Goal: Task Accomplishment & Management: Use online tool/utility

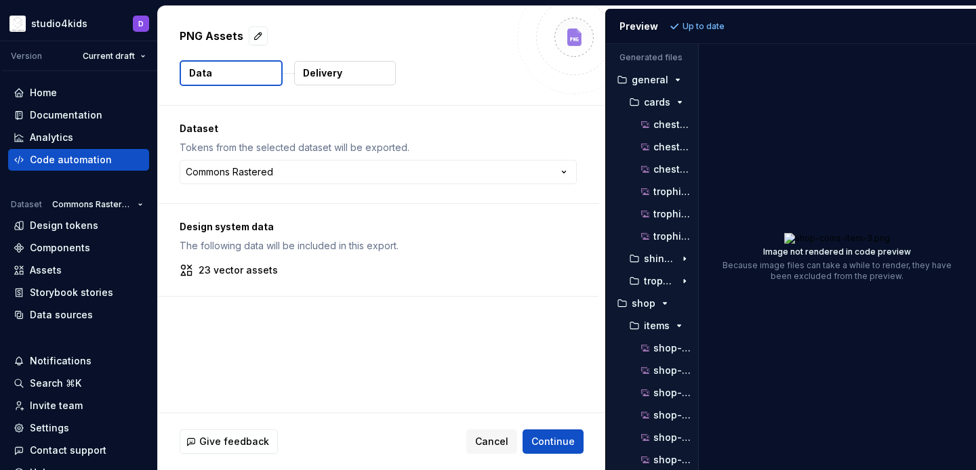
scroll to position [182, 0]
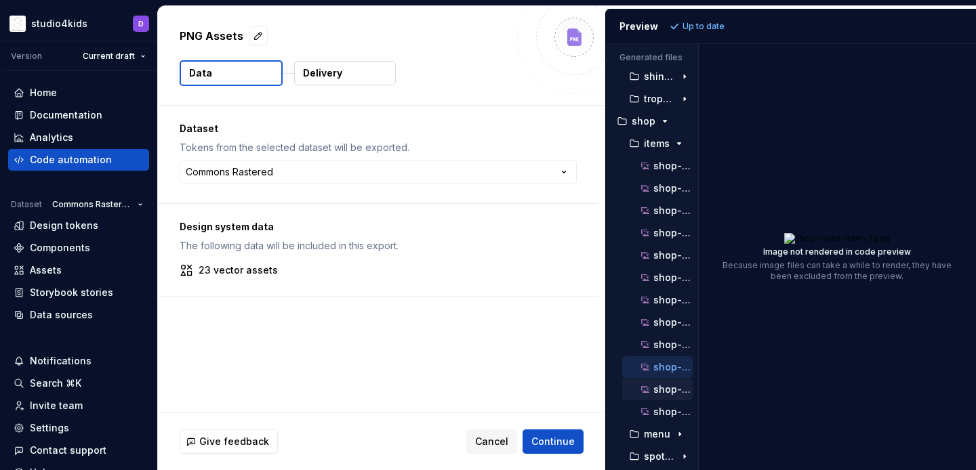
click at [660, 388] on p "shop-coins-item-3@2x.png" at bounding box center [673, 389] width 39 height 11
click at [670, 409] on p "shop-coins-item-3@3x.png" at bounding box center [673, 412] width 39 height 11
click at [503, 439] on span "Cancel" at bounding box center [491, 442] width 33 height 14
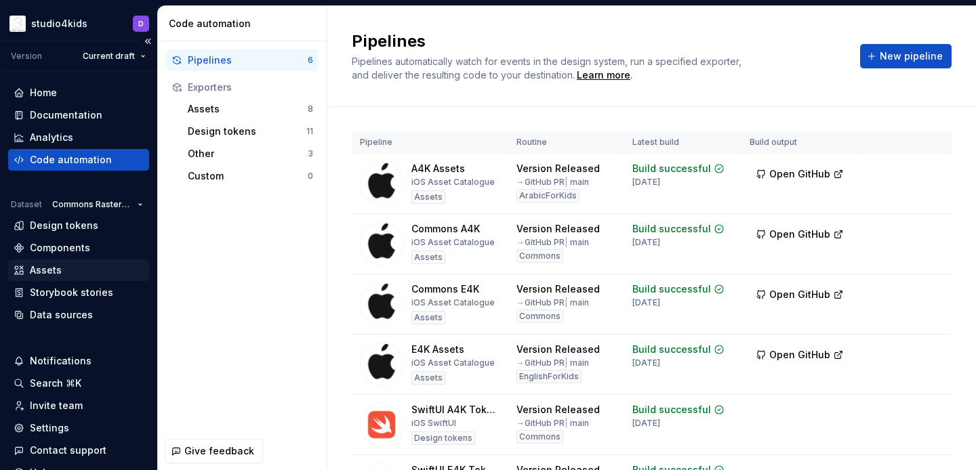
click at [47, 275] on div "Assets" at bounding box center [46, 271] width 32 height 14
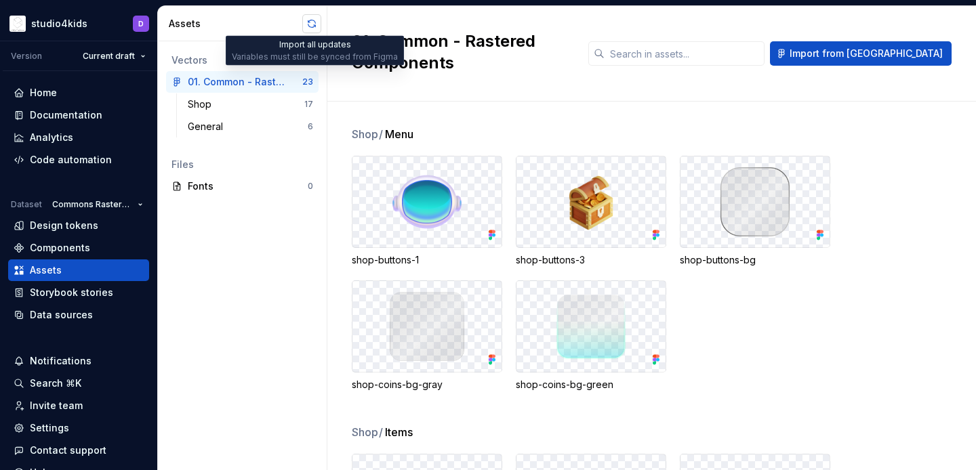
click at [308, 29] on button "button" at bounding box center [311, 23] width 19 height 19
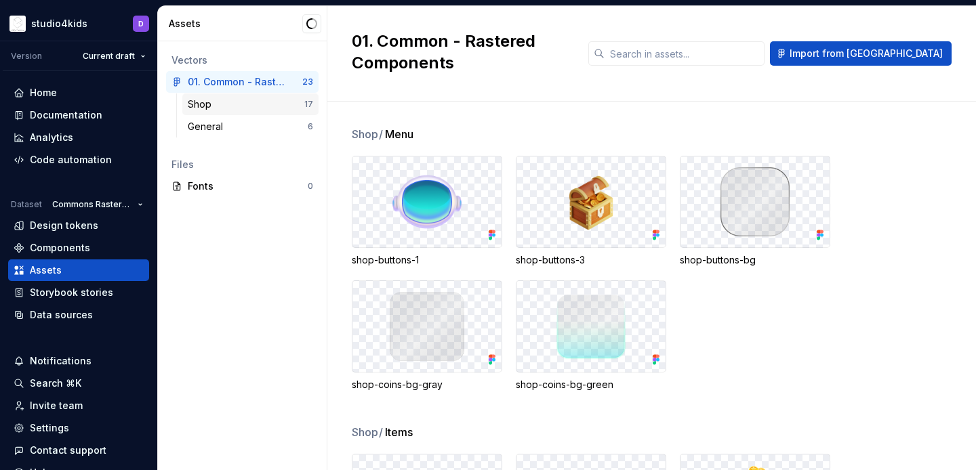
click at [251, 108] on div "Shop" at bounding box center [246, 105] width 117 height 14
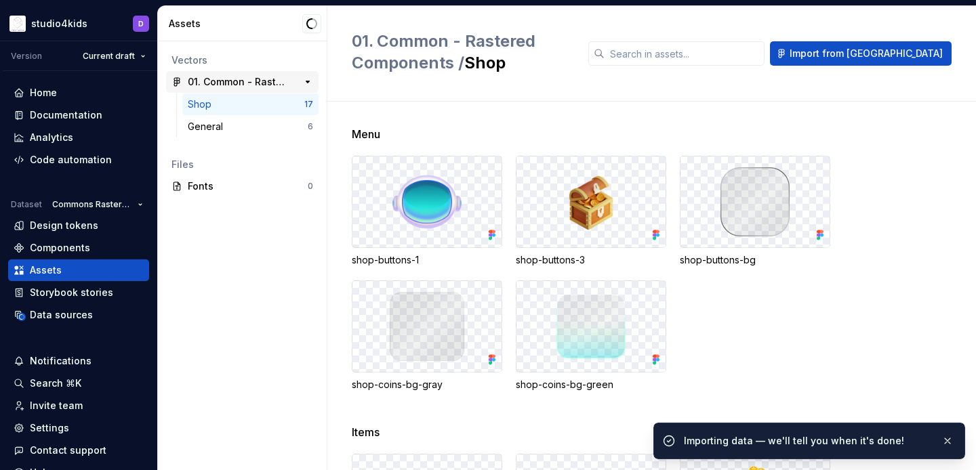
click at [253, 85] on div "01. Common - Rastered Components" at bounding box center [238, 82] width 101 height 14
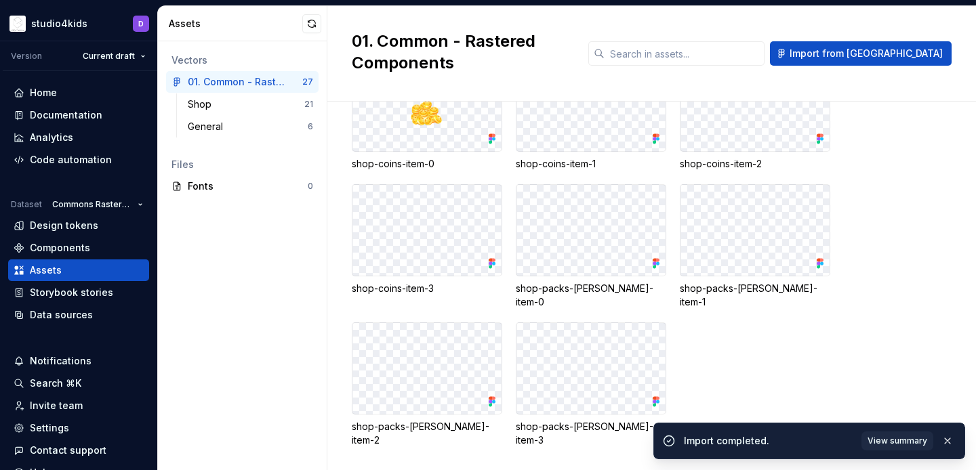
scroll to position [397, 0]
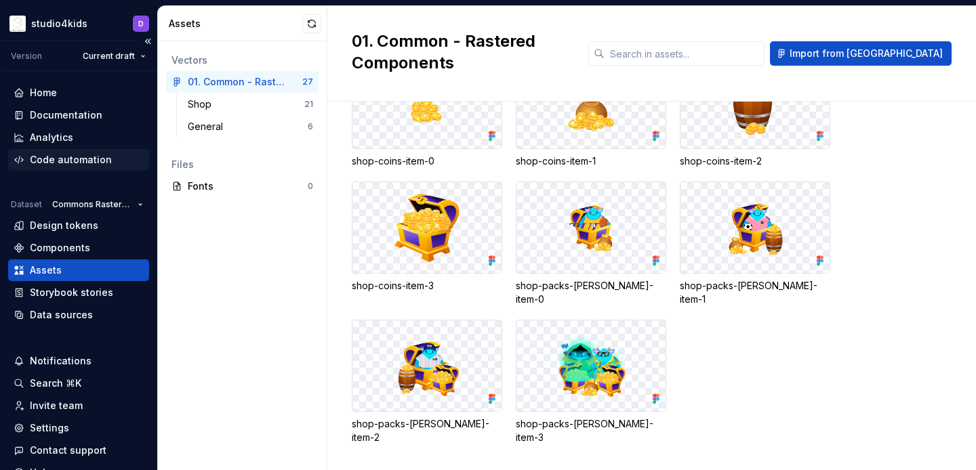
click at [31, 161] on div "Code automation" at bounding box center [71, 160] width 82 height 14
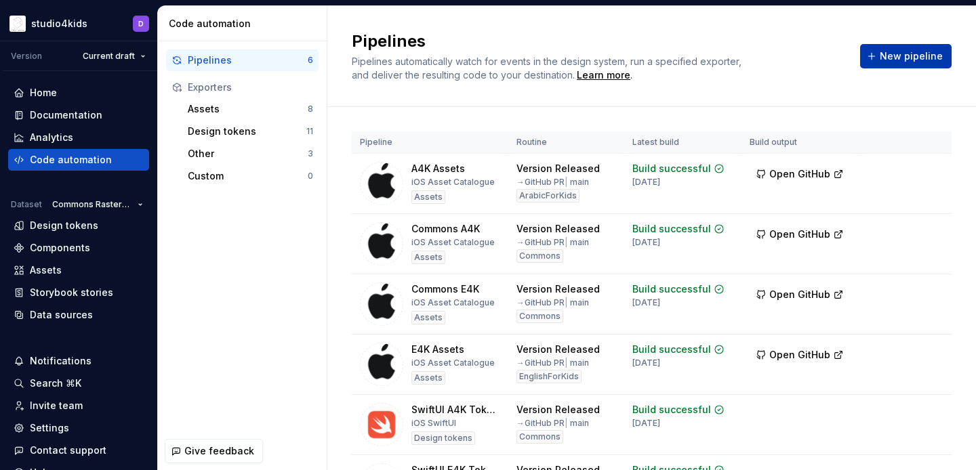
click at [887, 52] on span "New pipeline" at bounding box center [911, 56] width 63 height 14
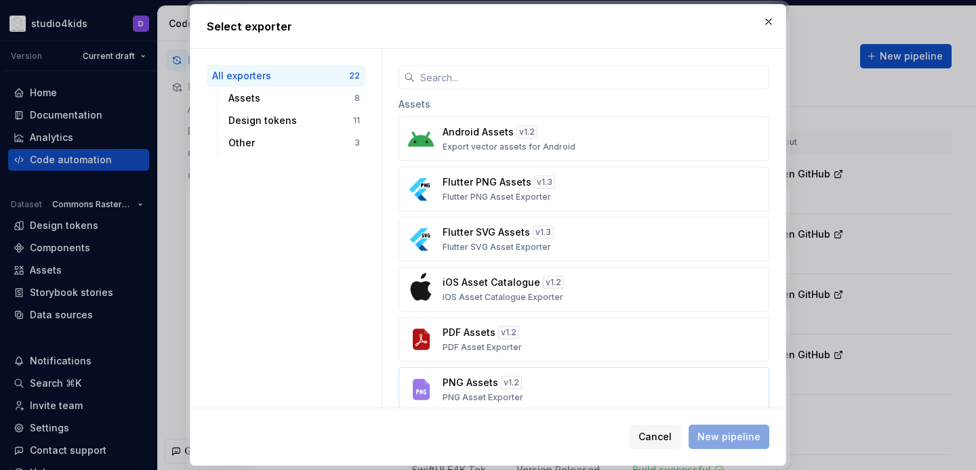
click at [548, 382] on div "PNG Assets v 1.2 PNG Asset Exporter" at bounding box center [580, 389] width 275 height 27
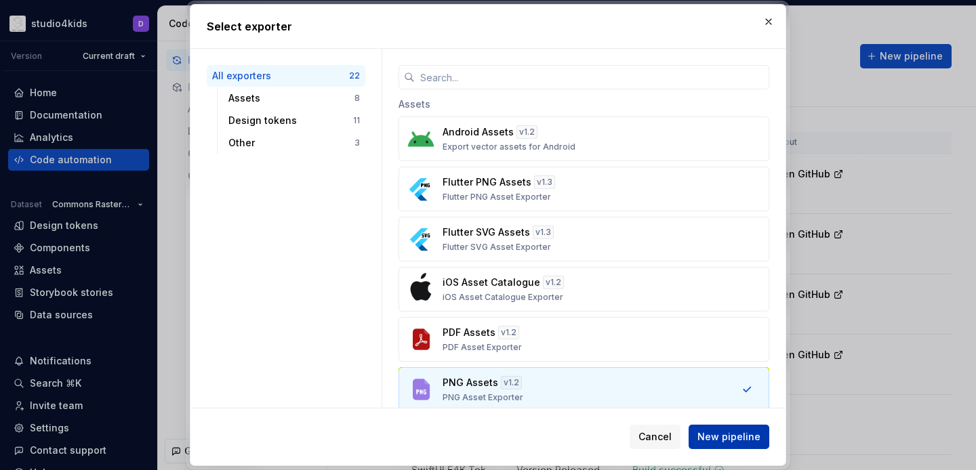
click at [737, 437] on span "New pipeline" at bounding box center [729, 437] width 63 height 14
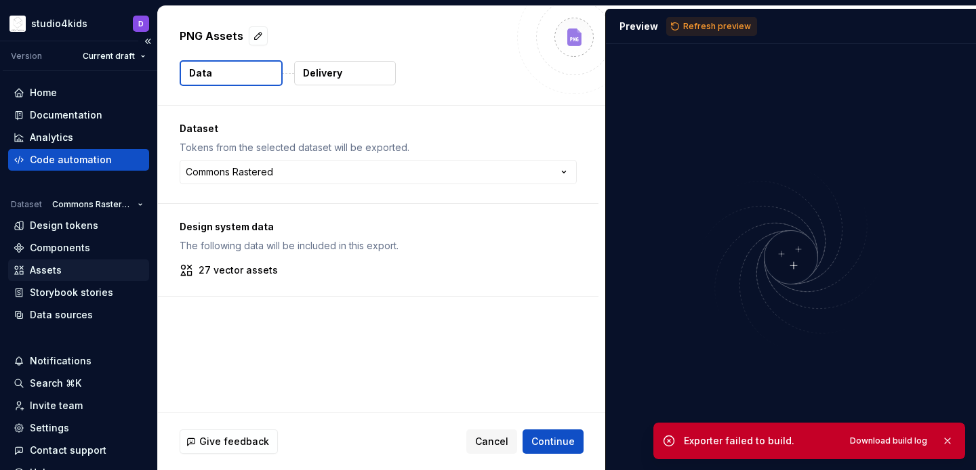
click at [64, 271] on div "Assets" at bounding box center [79, 271] width 130 height 14
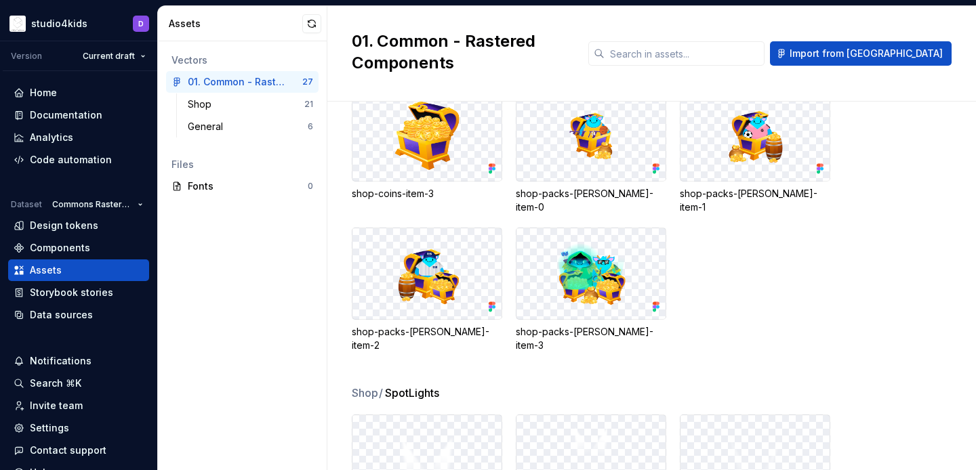
scroll to position [440, 0]
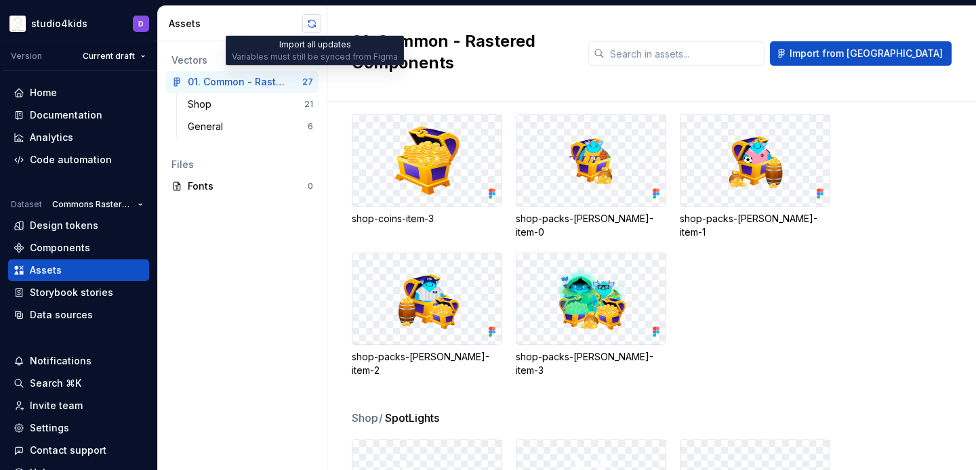
click at [306, 26] on button "button" at bounding box center [311, 23] width 19 height 19
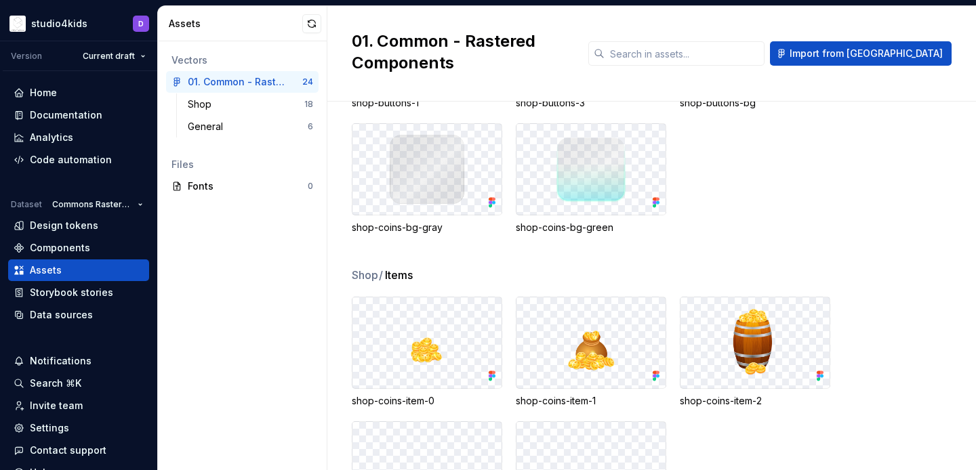
scroll to position [161, 0]
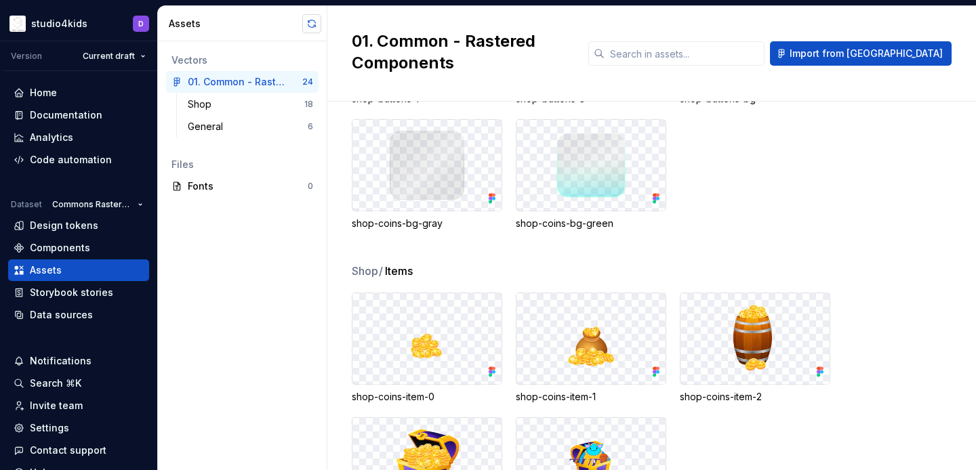
click at [313, 14] on button "button" at bounding box center [311, 23] width 19 height 19
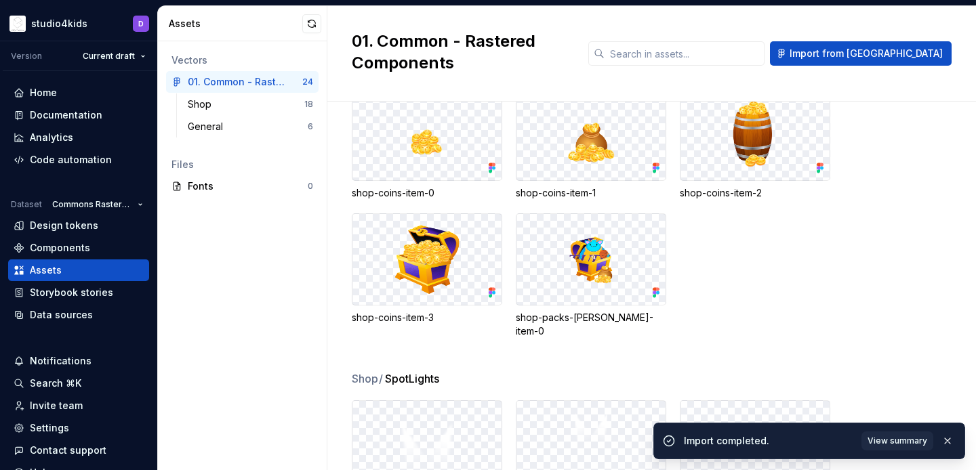
scroll to position [357, 0]
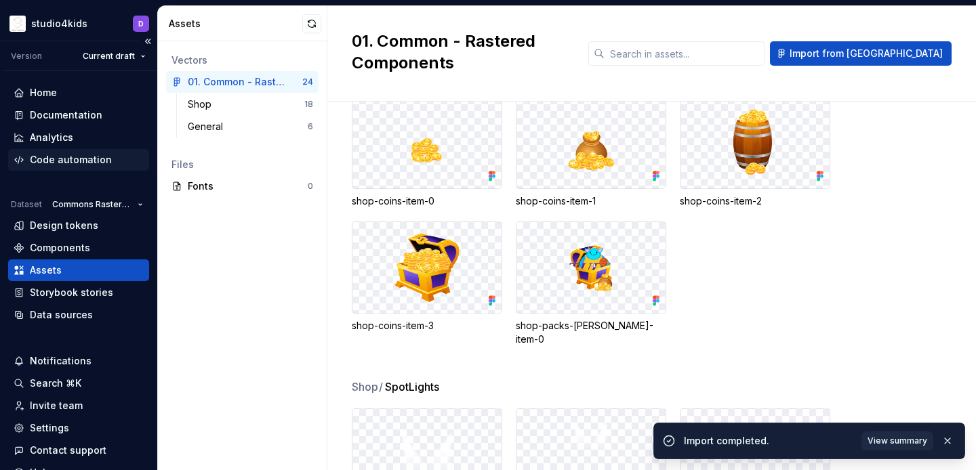
click at [65, 164] on div "Code automation" at bounding box center [71, 160] width 82 height 14
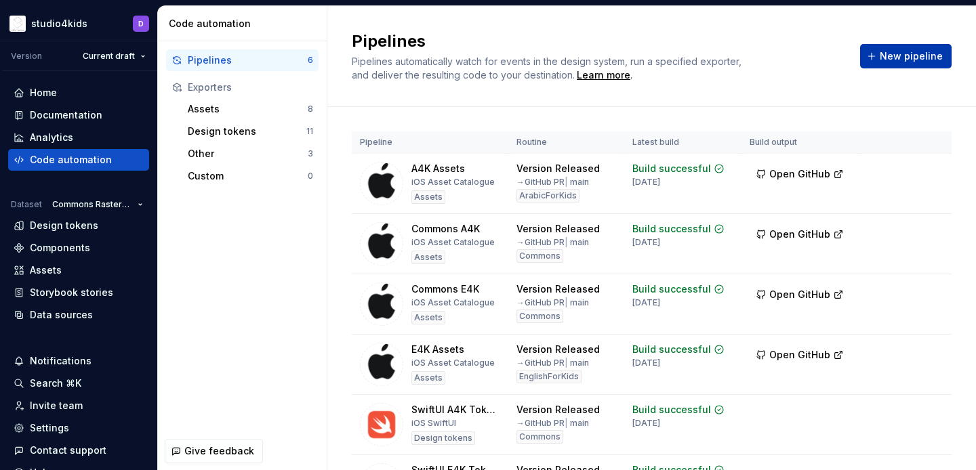
click at [910, 53] on span "New pipeline" at bounding box center [911, 56] width 63 height 14
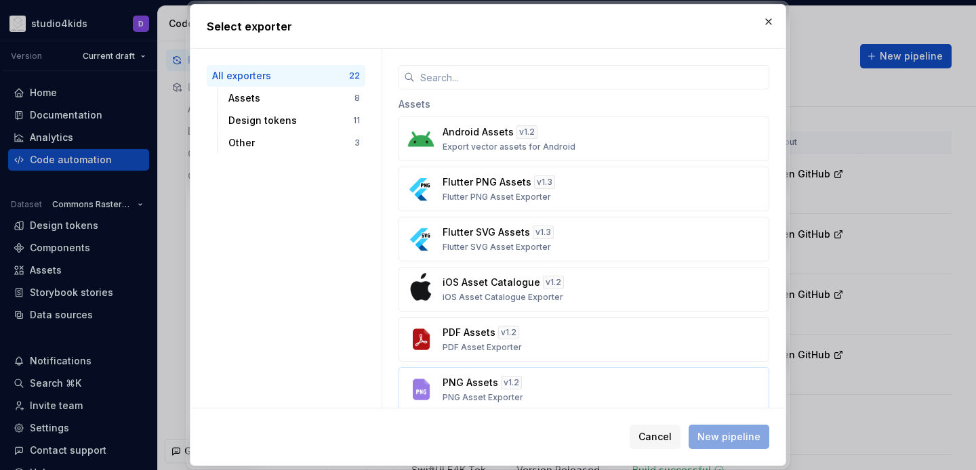
click at [540, 376] on div "PNG Assets v 1.2 PNG Asset Exporter" at bounding box center [580, 389] width 275 height 27
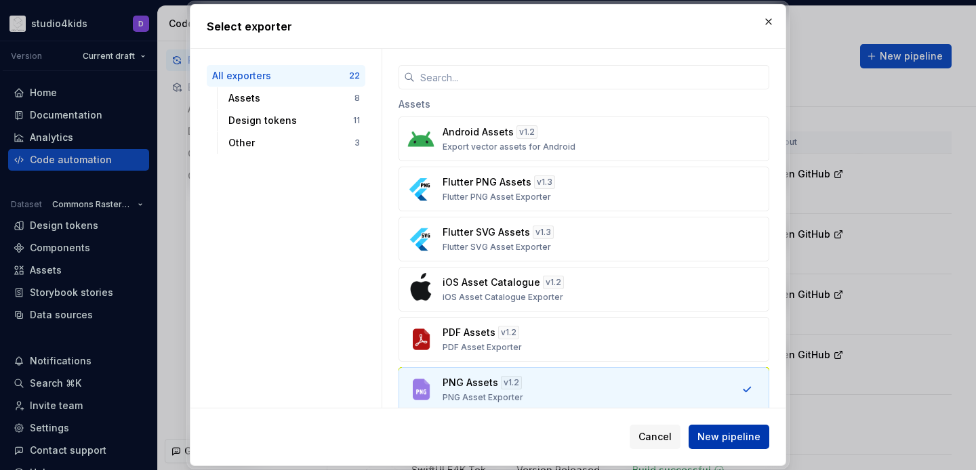
click at [708, 438] on span "New pipeline" at bounding box center [729, 437] width 63 height 14
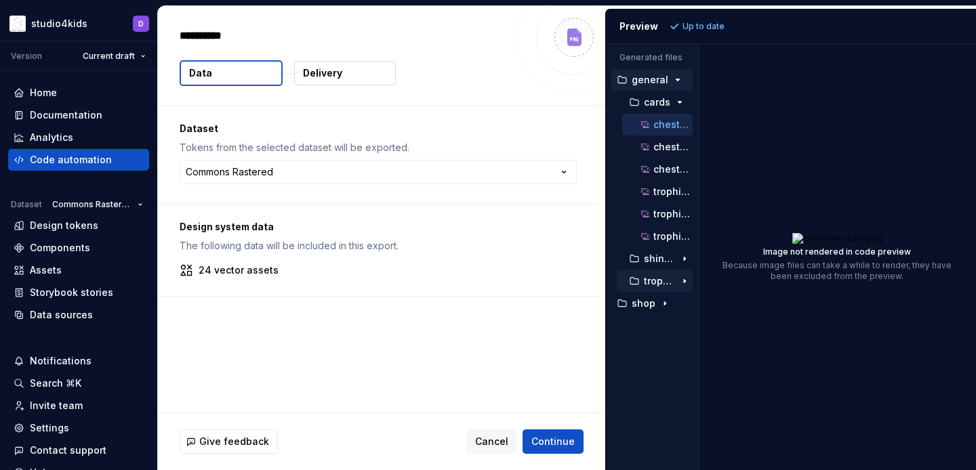
click at [666, 275] on button "trophies" at bounding box center [655, 281] width 76 height 15
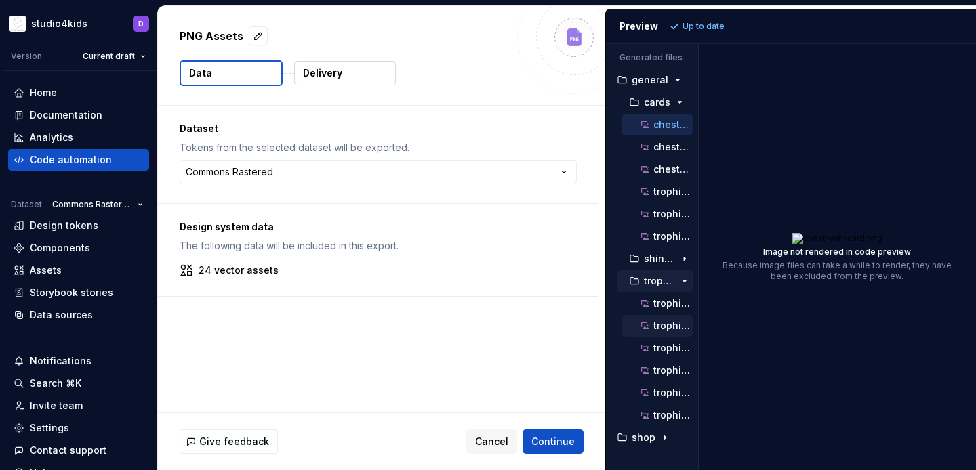
click at [668, 323] on p "trophies-grid@2x.png" at bounding box center [673, 326] width 39 height 11
click at [670, 346] on p "trophies-grid@3x.png" at bounding box center [673, 348] width 39 height 11
click at [649, 419] on icon "button" at bounding box center [646, 416] width 14 height 14
click at [662, 261] on p "shines" at bounding box center [659, 259] width 31 height 11
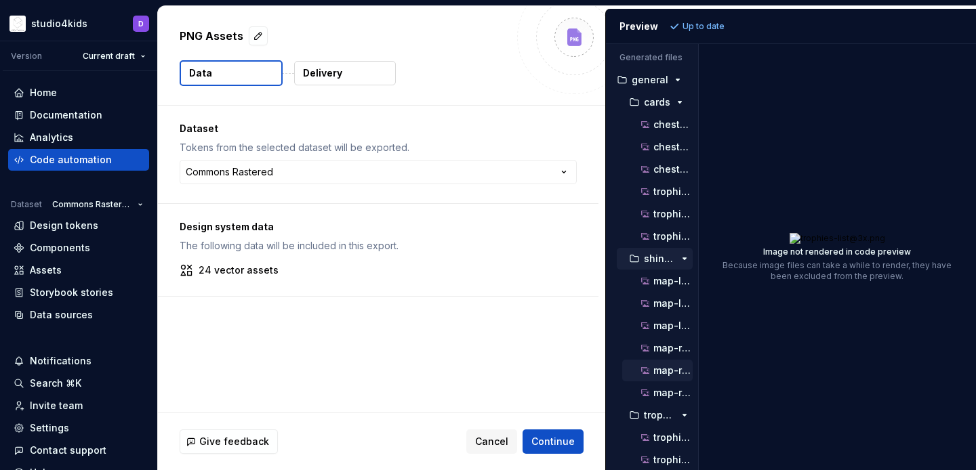
click at [662, 364] on div "map-rewards-bg-light@2x.png" at bounding box center [666, 371] width 54 height 14
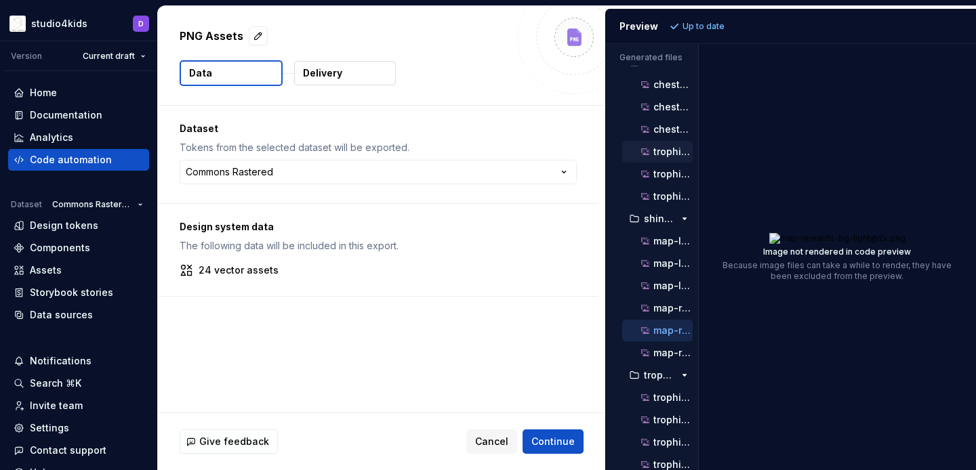
scroll to position [115, 0]
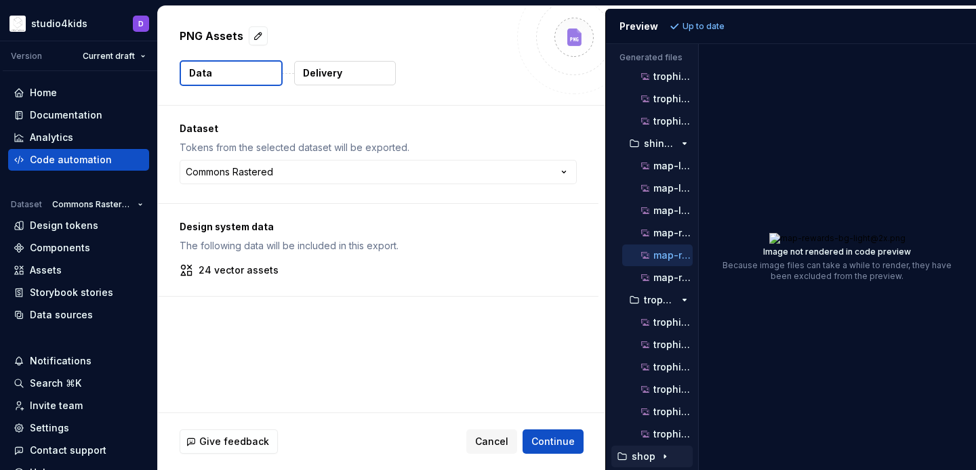
click at [643, 453] on p "shop" at bounding box center [644, 456] width 24 height 11
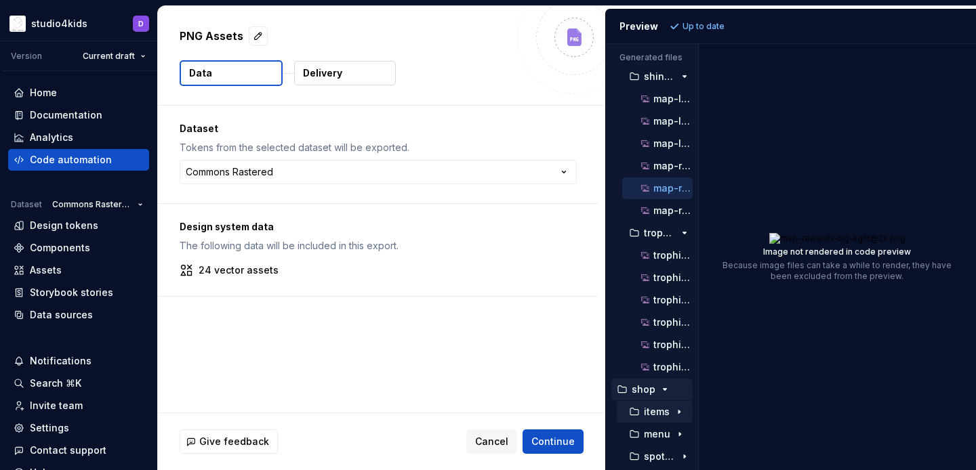
click at [651, 407] on p "items" at bounding box center [657, 412] width 26 height 11
click at [656, 435] on p "shop-coins-item-0.png" at bounding box center [673, 434] width 39 height 11
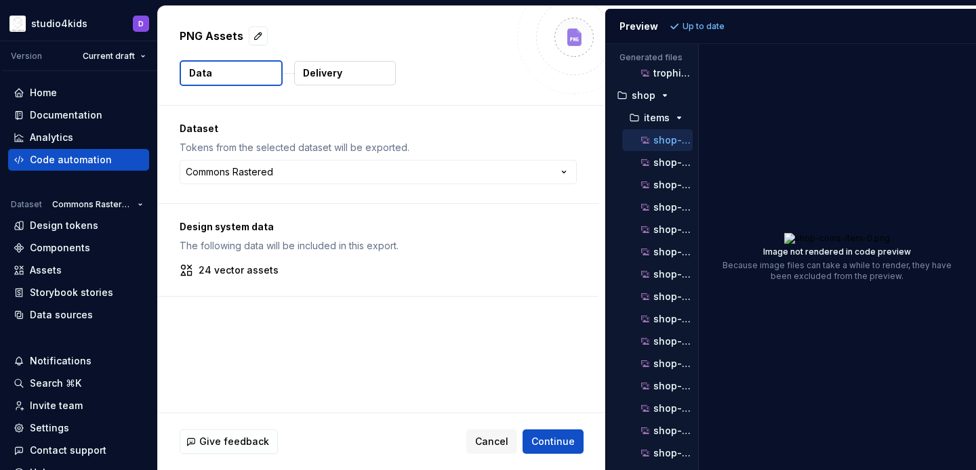
scroll to position [518, 0]
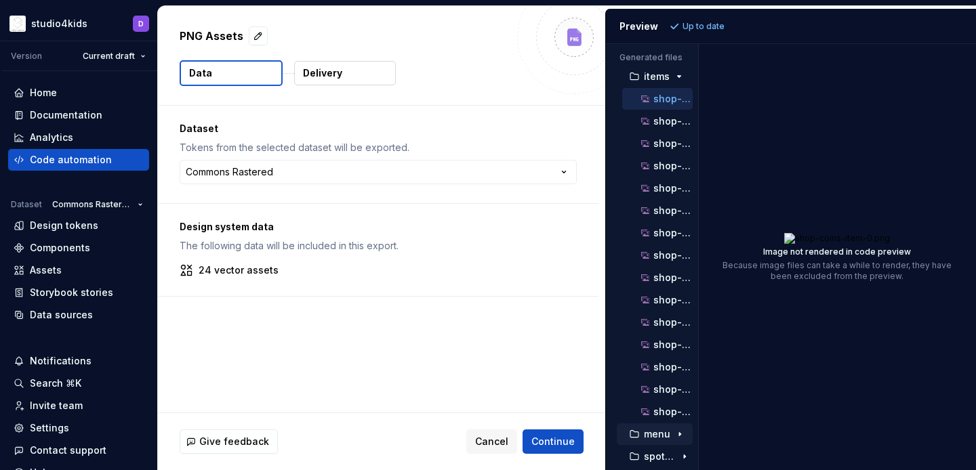
click at [654, 434] on p "menu" at bounding box center [657, 434] width 26 height 11
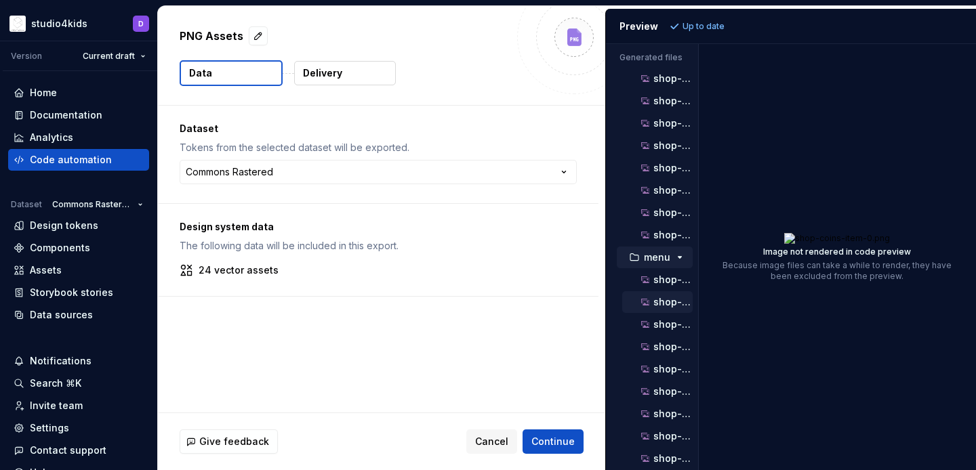
click at [648, 294] on div "shop-buttons-1@2x.png" at bounding box center [657, 303] width 71 height 22
click at [657, 300] on p "shop-buttons-1@2x.png" at bounding box center [673, 302] width 39 height 11
click at [641, 257] on div "button" at bounding box center [634, 257] width 16 height 11
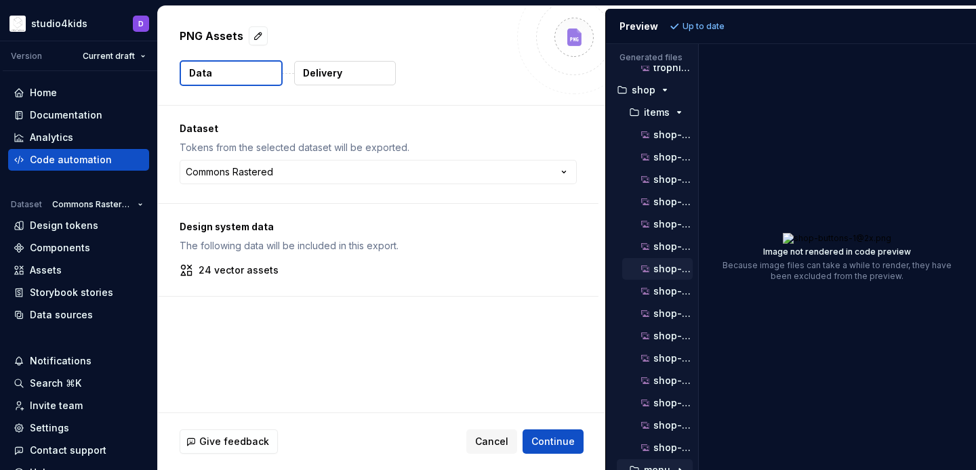
scroll to position [518, 0]
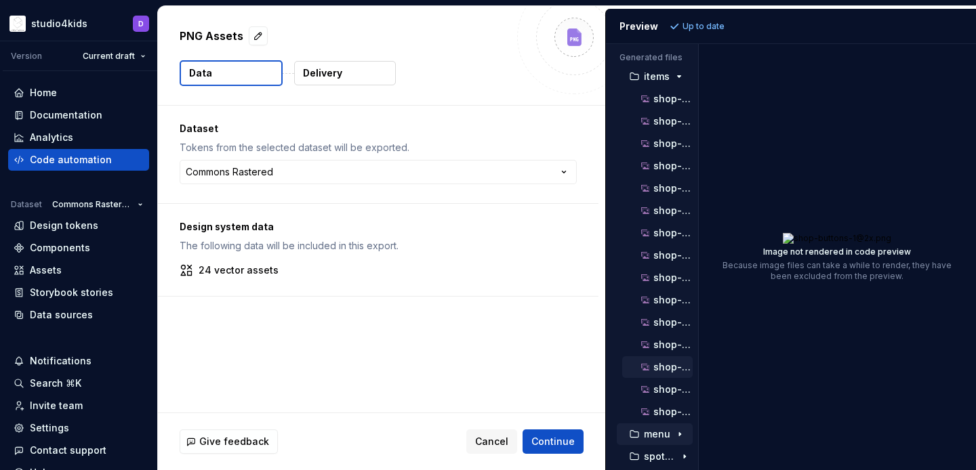
click at [664, 361] on div "shop-packs-[PERSON_NAME]-item-0.png" at bounding box center [666, 368] width 54 height 14
click at [659, 347] on p "shop-coins-item-3@3x.png" at bounding box center [673, 345] width 39 height 11
click at [664, 367] on p "shop-packs-[PERSON_NAME]-item-0.png" at bounding box center [673, 367] width 39 height 11
click at [665, 386] on p "shop-packs-olaf-item-0@2x.png" at bounding box center [673, 389] width 39 height 11
click at [664, 412] on p "shop-packs-olaf-item-0@3x.png" at bounding box center [673, 412] width 39 height 11
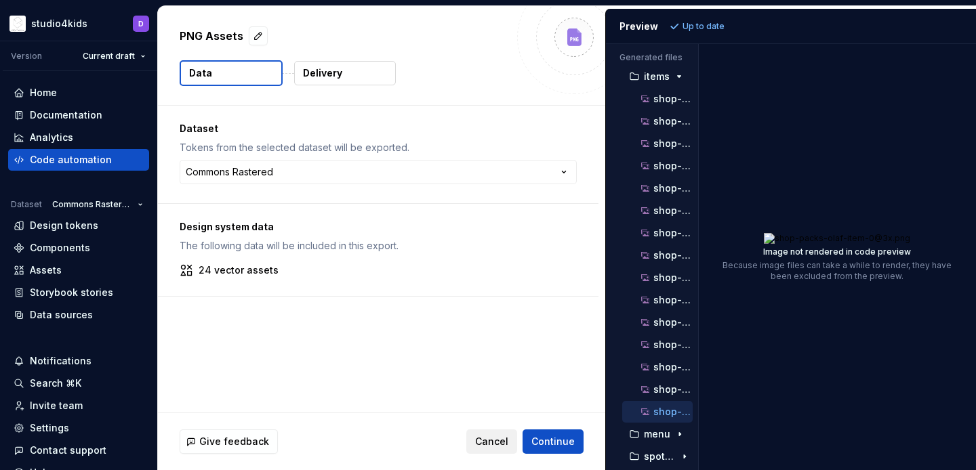
click at [505, 437] on span "Cancel" at bounding box center [491, 442] width 33 height 14
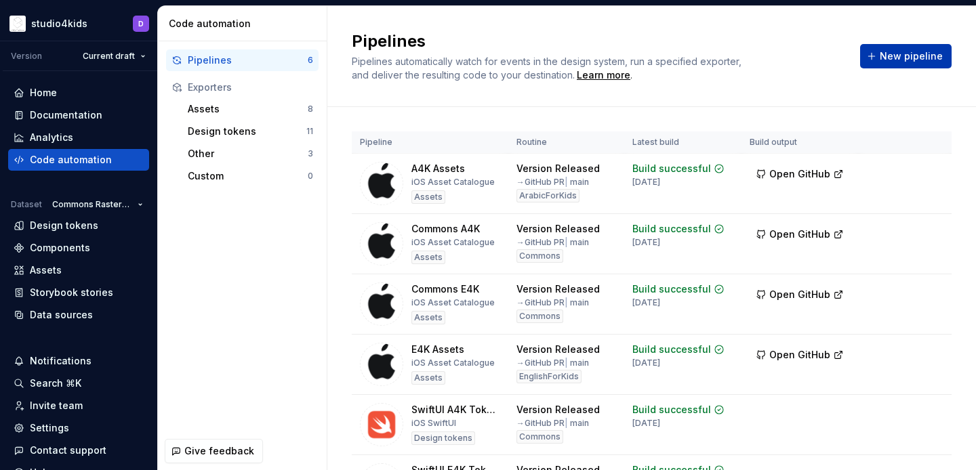
click at [899, 49] on span "New pipeline" at bounding box center [911, 56] width 63 height 14
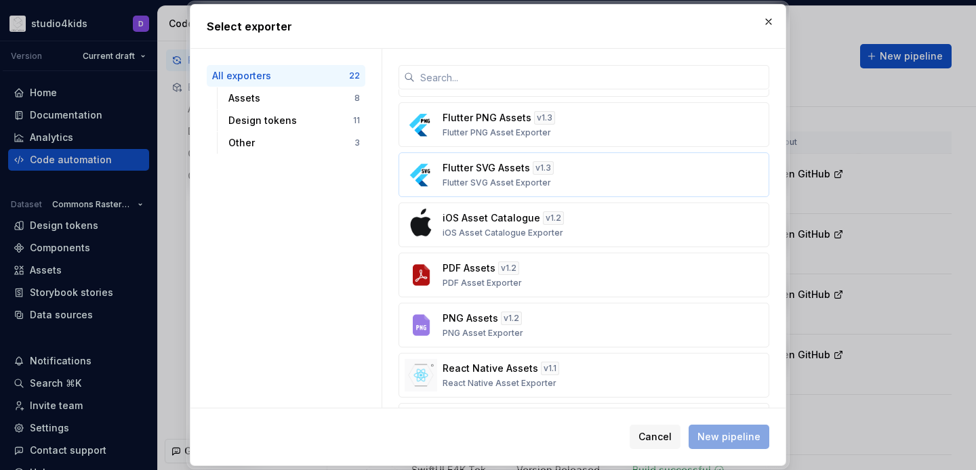
scroll to position [173, 0]
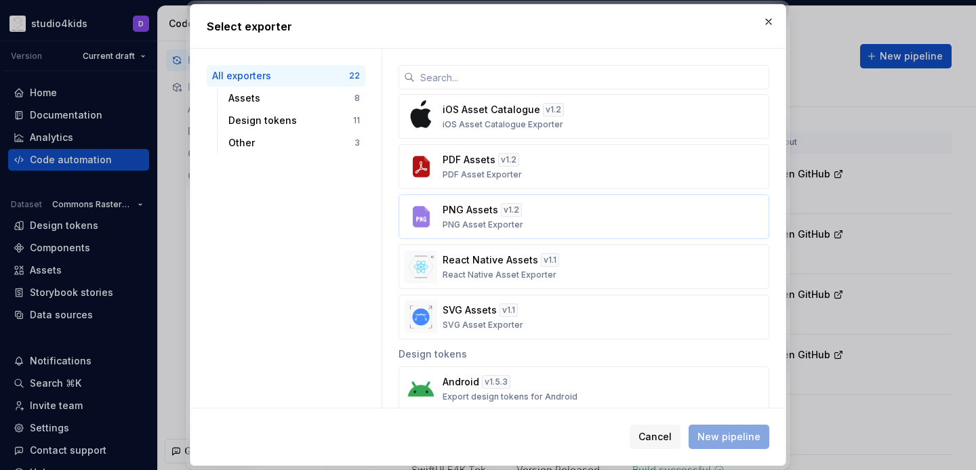
click at [562, 214] on div "PNG Assets v 1.2 PNG Asset Exporter" at bounding box center [580, 216] width 275 height 27
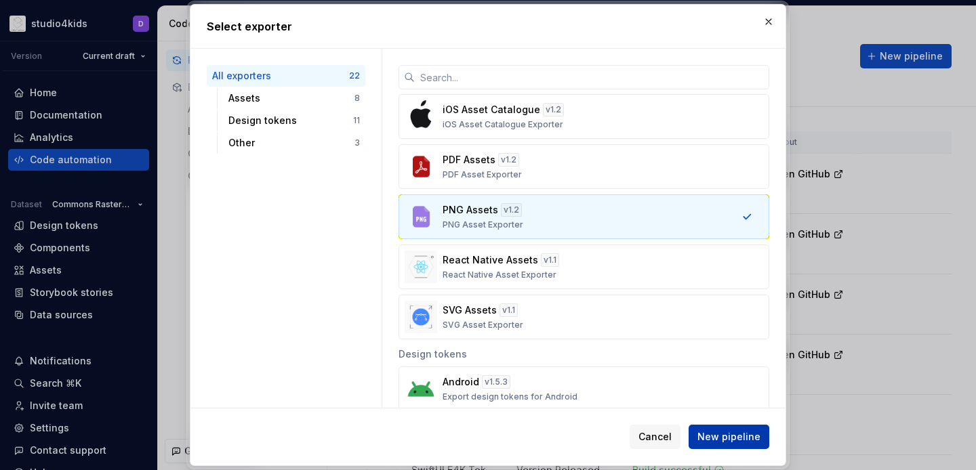
click at [734, 435] on span "New pipeline" at bounding box center [729, 437] width 63 height 14
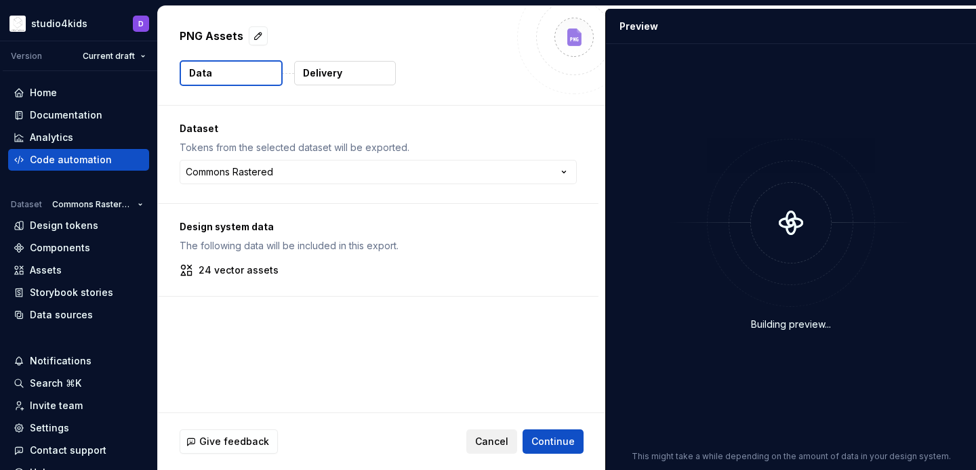
click at [507, 437] on span "Cancel" at bounding box center [491, 442] width 33 height 14
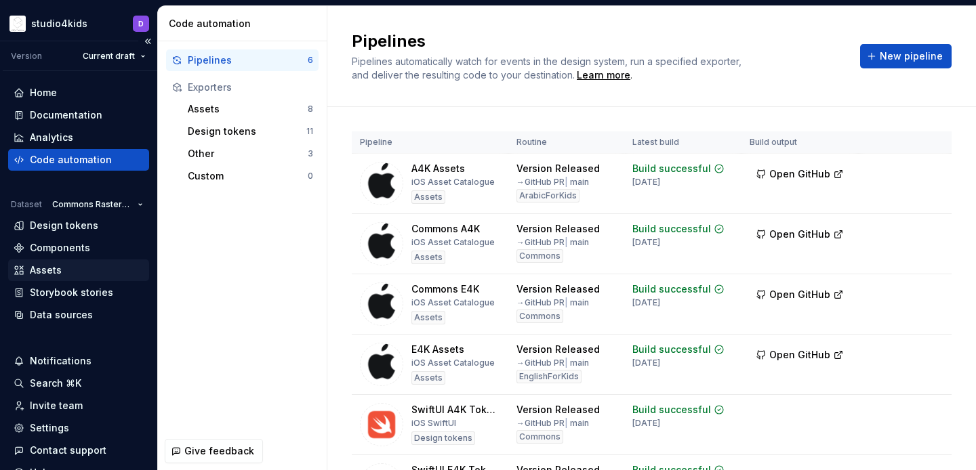
click at [80, 268] on div "Assets" at bounding box center [79, 271] width 130 height 14
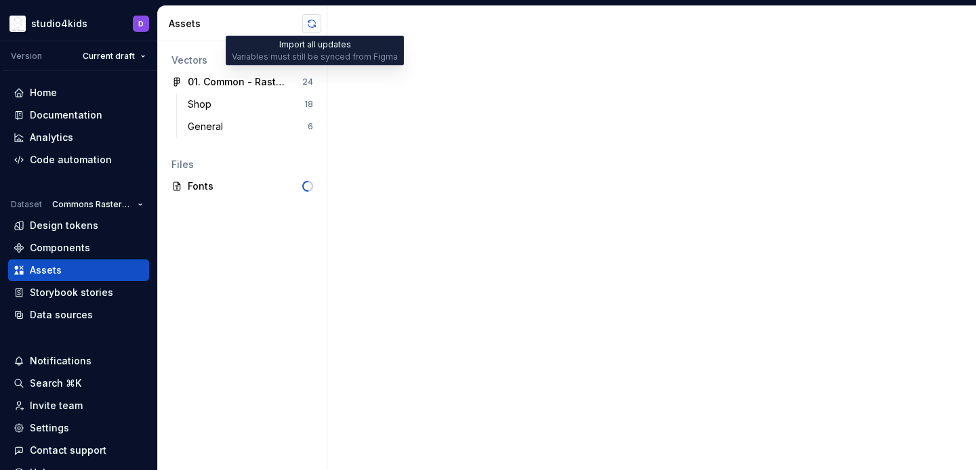
click at [314, 20] on button "button" at bounding box center [311, 23] width 19 height 19
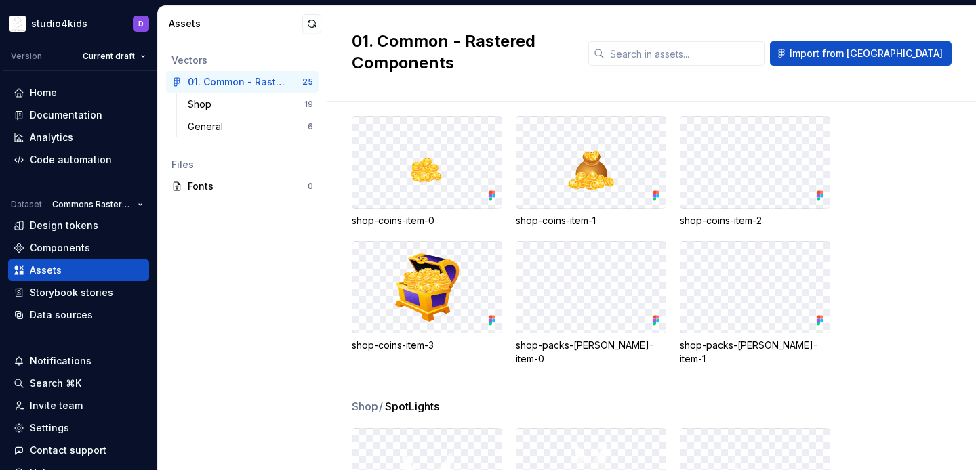
scroll to position [340, 0]
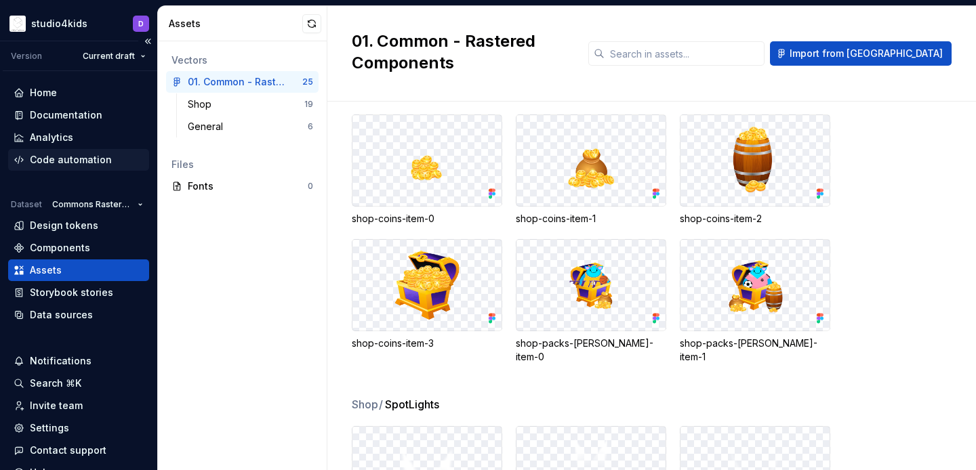
click at [50, 155] on div "Code automation" at bounding box center [71, 160] width 82 height 14
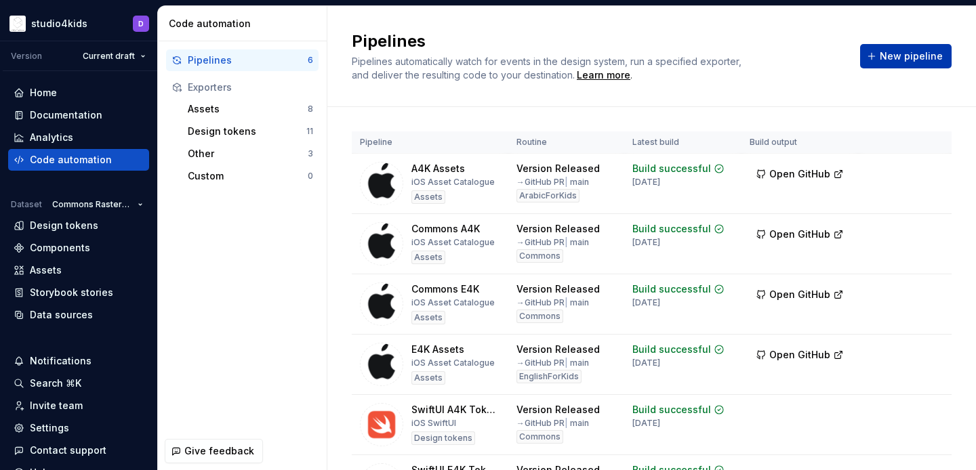
click at [904, 62] on span "New pipeline" at bounding box center [911, 56] width 63 height 14
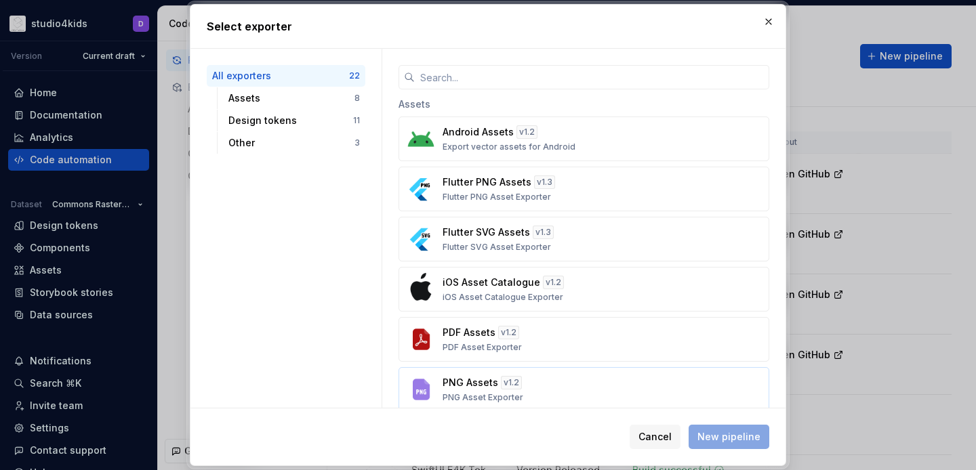
click at [550, 369] on button "PNG Assets v 1.2 PNG Asset Exporter" at bounding box center [584, 389] width 371 height 45
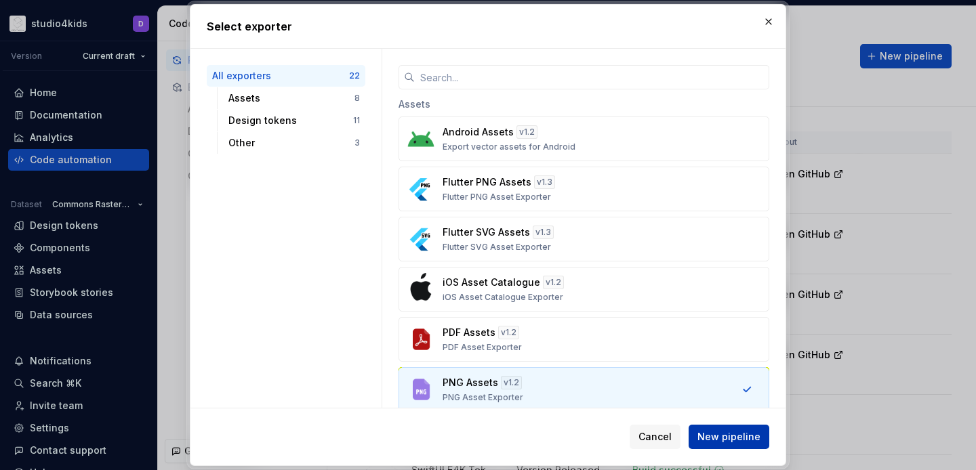
click at [749, 435] on span "New pipeline" at bounding box center [729, 437] width 63 height 14
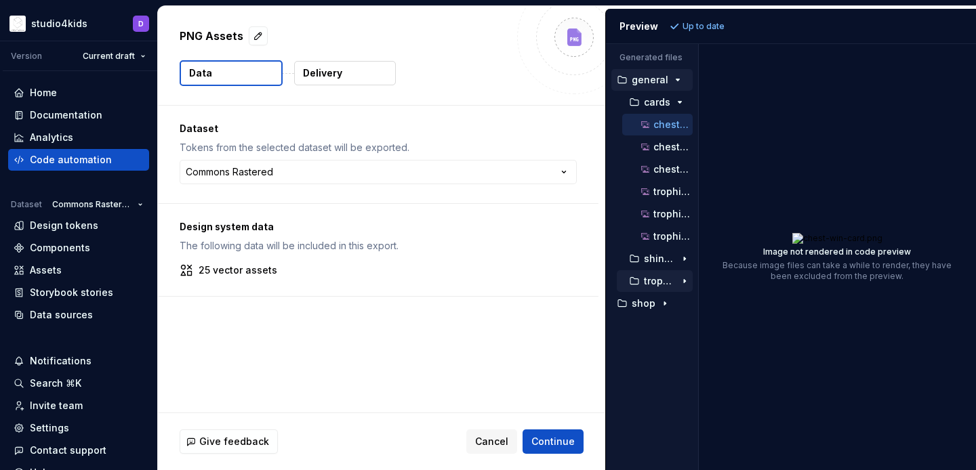
click at [647, 283] on p "trophies" at bounding box center [659, 281] width 31 height 11
click at [640, 309] on button "shop" at bounding box center [651, 303] width 81 height 15
click at [644, 330] on p "itemss" at bounding box center [659, 326] width 31 height 11
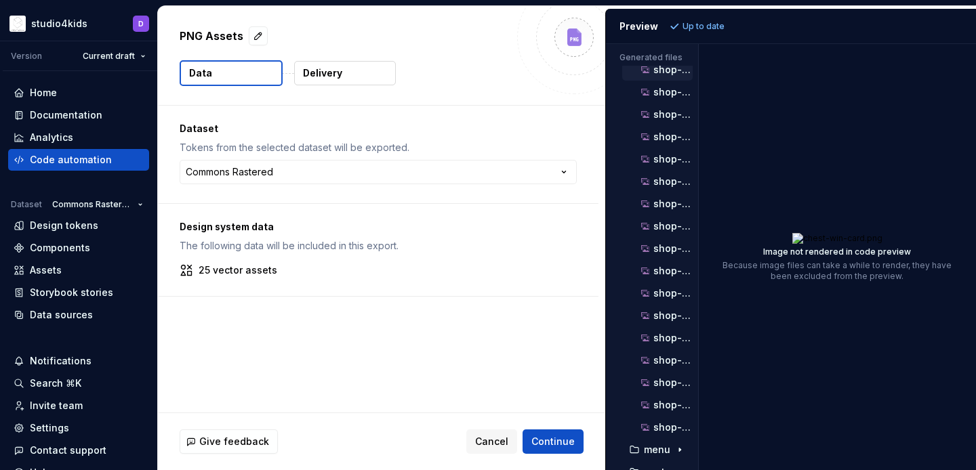
scroll to position [317, 0]
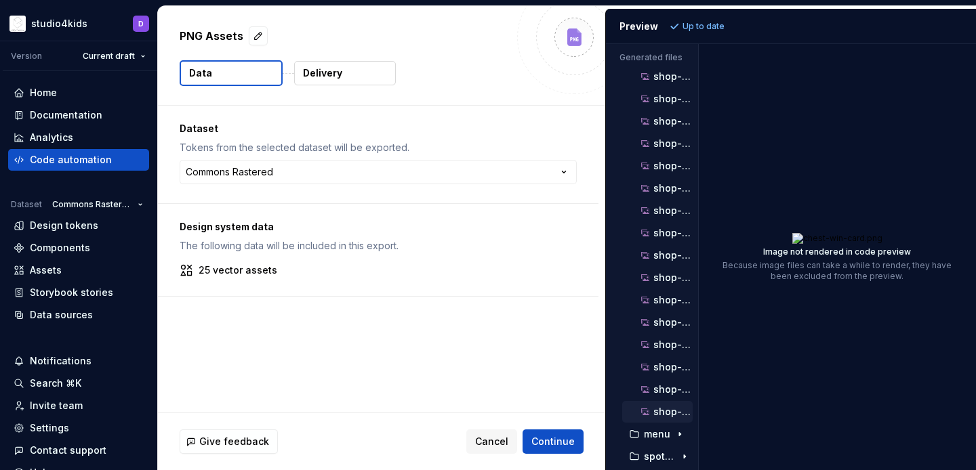
click at [658, 405] on div "shop-packs-olaf-item-1@3x.png" at bounding box center [666, 412] width 54 height 14
click at [658, 394] on p "shop-packs-olaf-item-1@2x.png" at bounding box center [673, 389] width 39 height 11
click at [658, 370] on p "shop-packs-[PERSON_NAME]-item-1.png" at bounding box center [673, 367] width 39 height 11
click at [658, 347] on p "shop-packs-olaf-item-0@3x.png" at bounding box center [673, 345] width 39 height 11
click at [658, 330] on div "shop-packs-olaf-item-0@2x.png" at bounding box center [657, 323] width 71 height 22
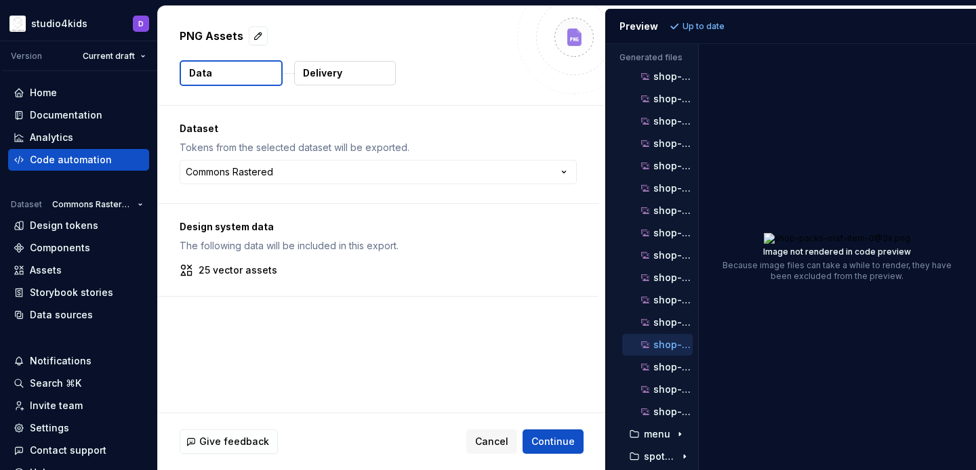
click at [661, 378] on ul "shop-coins-item-0.png shop-coins-item-0@2x.png shop-coins-item-0@3x.png shop-co…" at bounding box center [655, 222] width 76 height 402
click at [661, 369] on p "shop-packs-[PERSON_NAME]-item-1.png" at bounding box center [673, 367] width 39 height 11
click at [497, 447] on span "Cancel" at bounding box center [491, 442] width 33 height 14
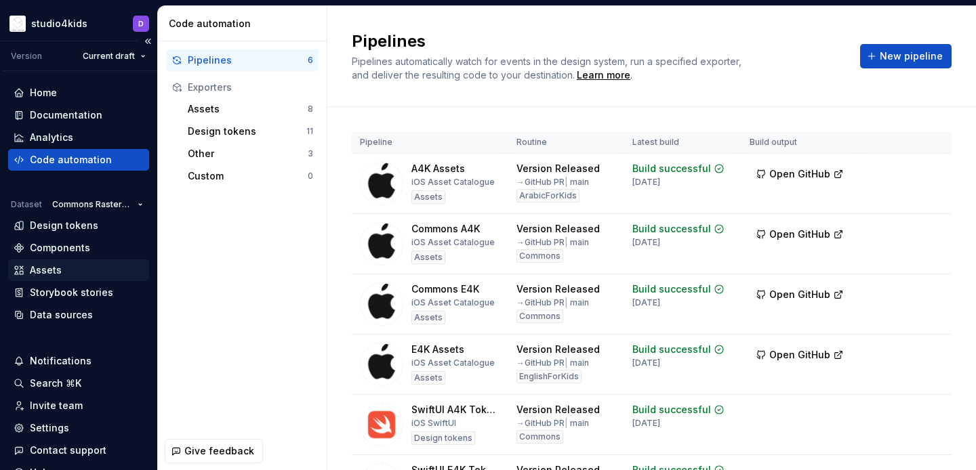
click at [52, 276] on div "Assets" at bounding box center [46, 271] width 32 height 14
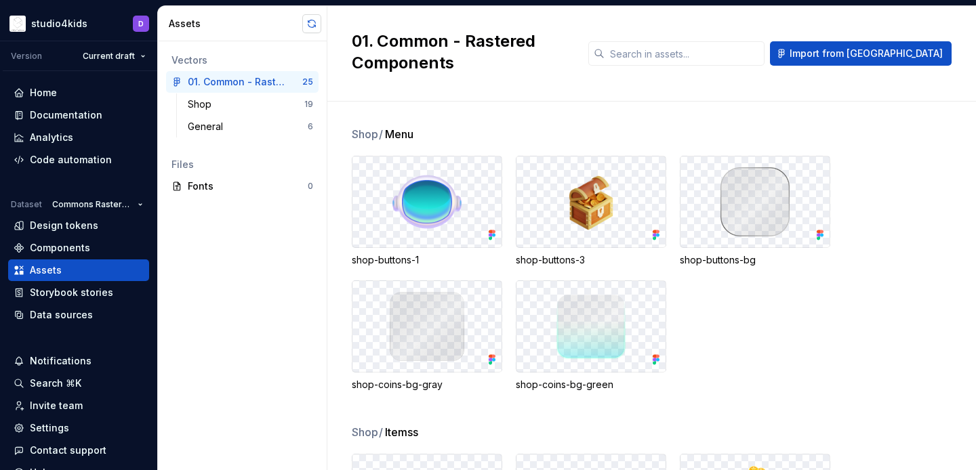
click at [310, 22] on button "button" at bounding box center [311, 23] width 19 height 19
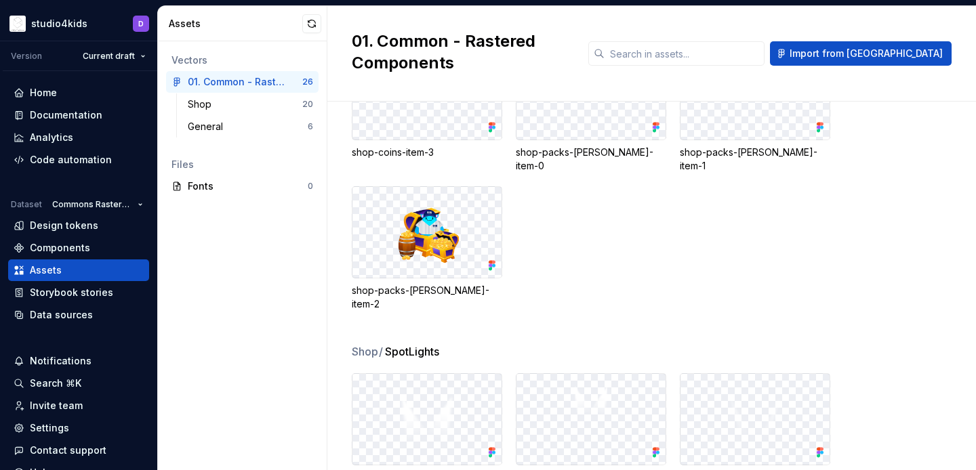
scroll to position [487, 0]
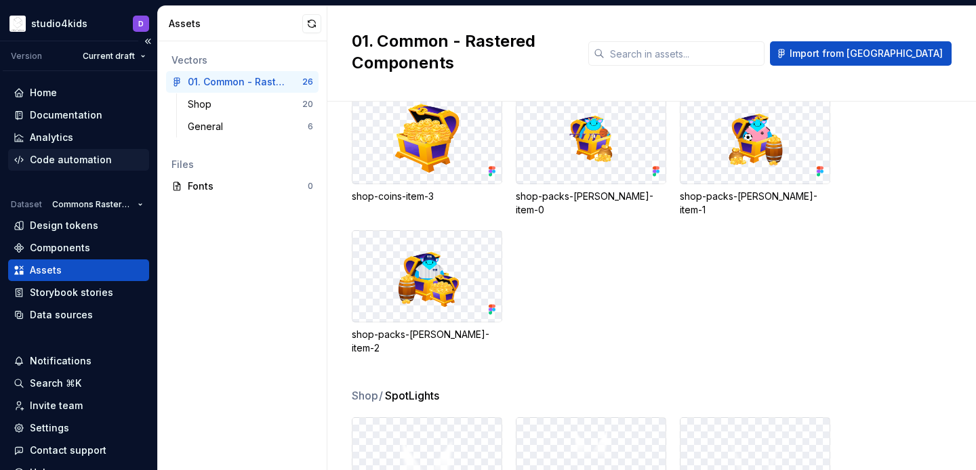
click at [73, 164] on div "Code automation" at bounding box center [71, 160] width 82 height 14
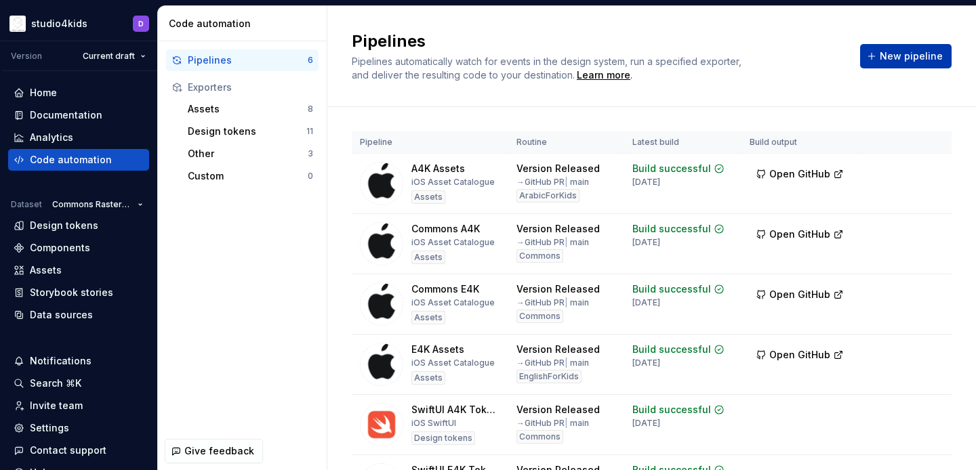
click at [887, 58] on span "New pipeline" at bounding box center [911, 56] width 63 height 14
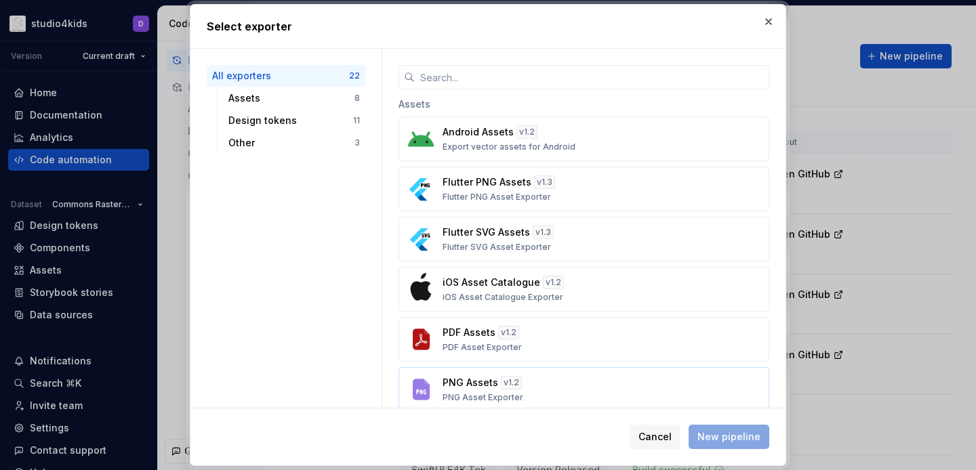
click at [551, 389] on div "PNG Assets v 1.2 PNG Asset Exporter" at bounding box center [580, 389] width 275 height 27
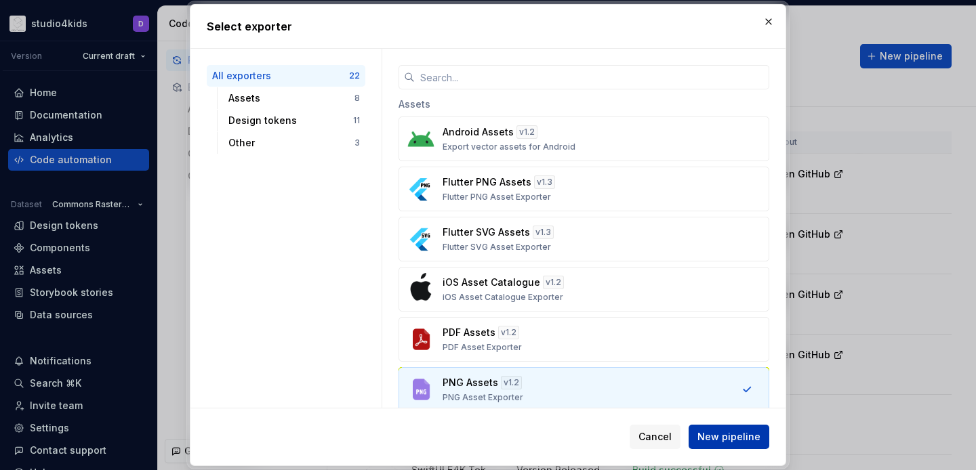
click at [725, 429] on button "New pipeline" at bounding box center [729, 437] width 81 height 24
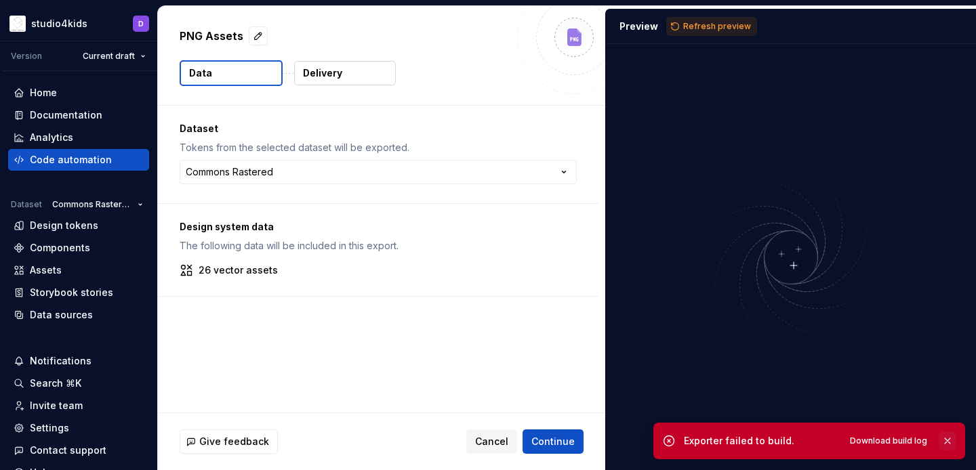
click at [943, 437] on button "button" at bounding box center [948, 441] width 18 height 19
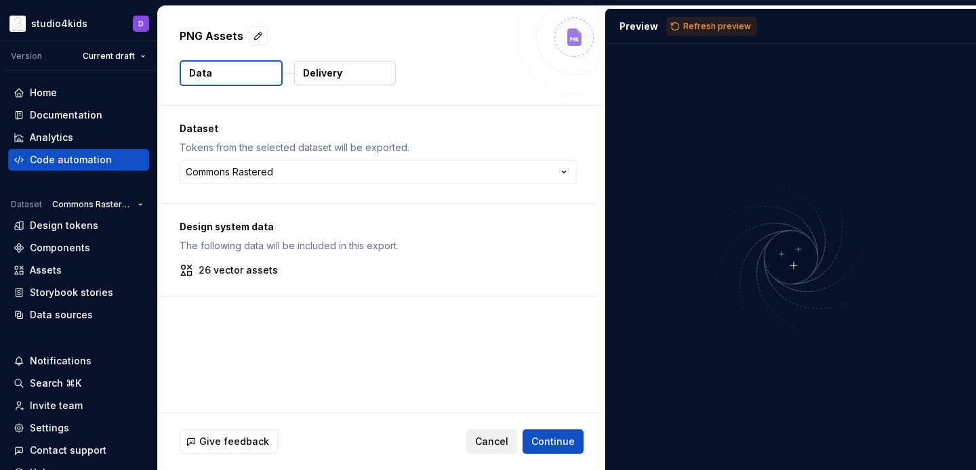
click at [495, 443] on span "Cancel" at bounding box center [491, 442] width 33 height 14
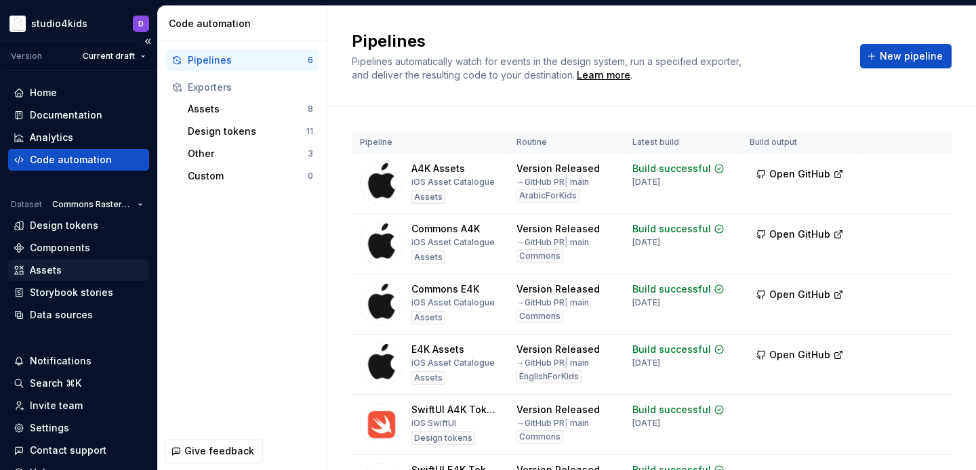
click at [63, 270] on div "Assets" at bounding box center [79, 271] width 130 height 14
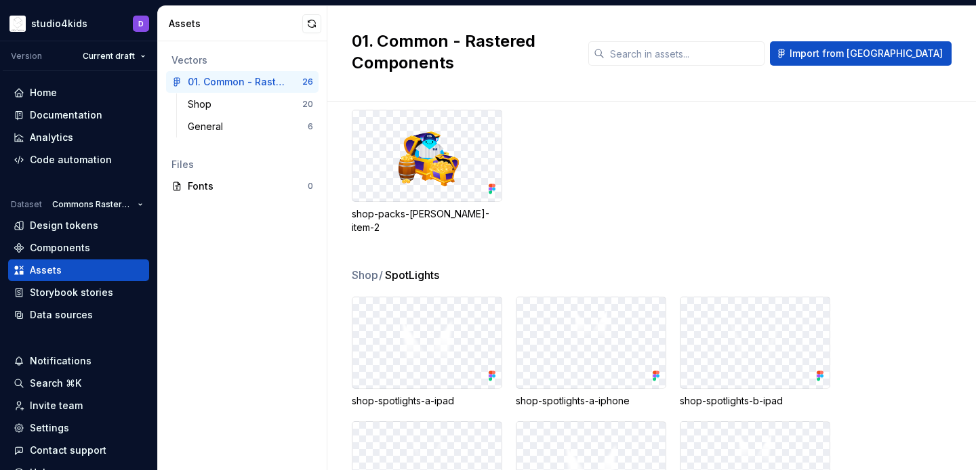
scroll to position [390, 0]
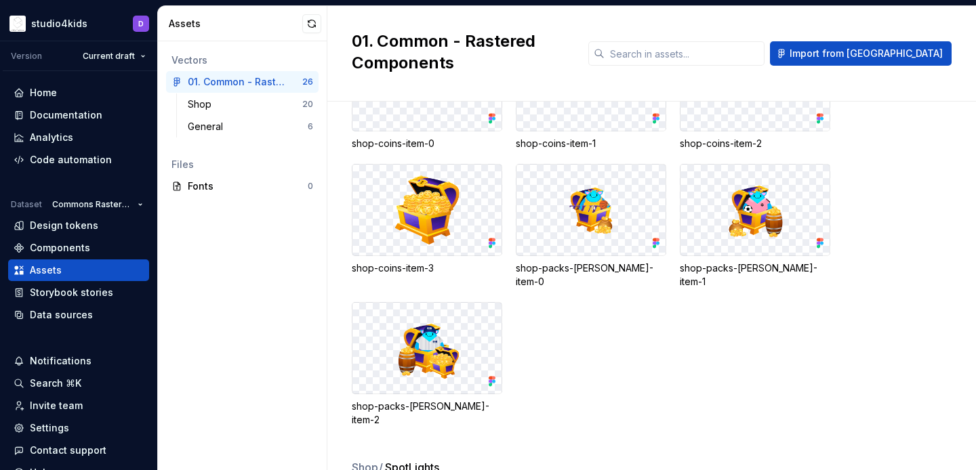
click at [438, 334] on img at bounding box center [426, 348] width 127 height 69
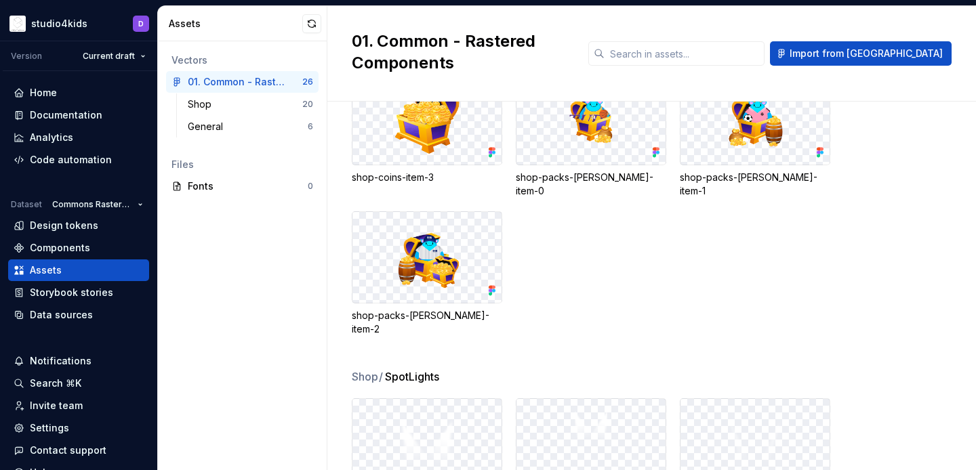
scroll to position [478, 0]
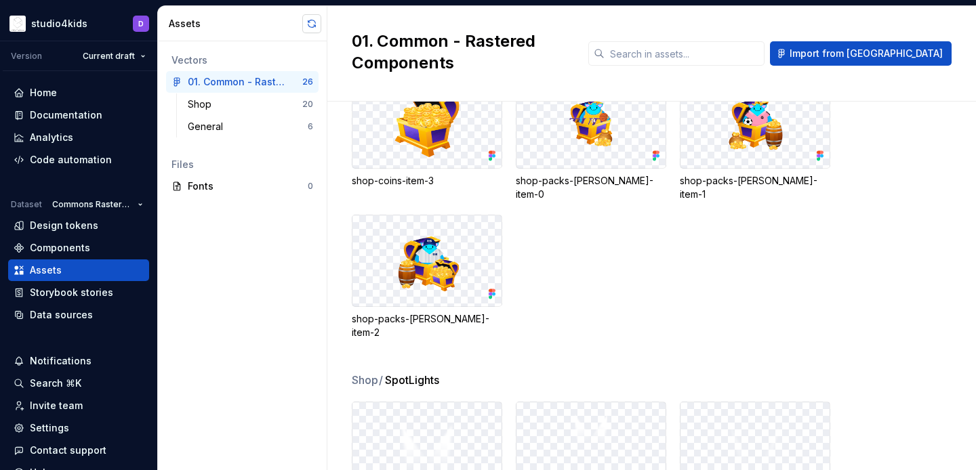
click at [307, 24] on button "button" at bounding box center [311, 23] width 19 height 19
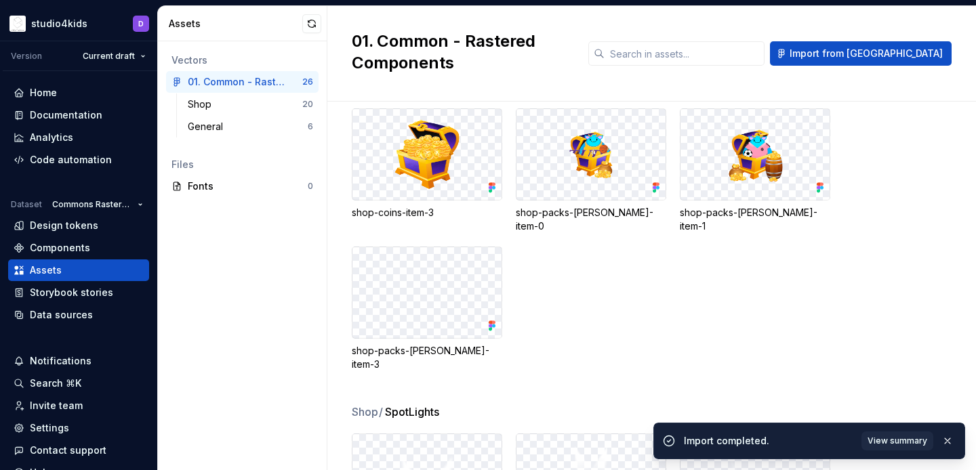
scroll to position [435, 0]
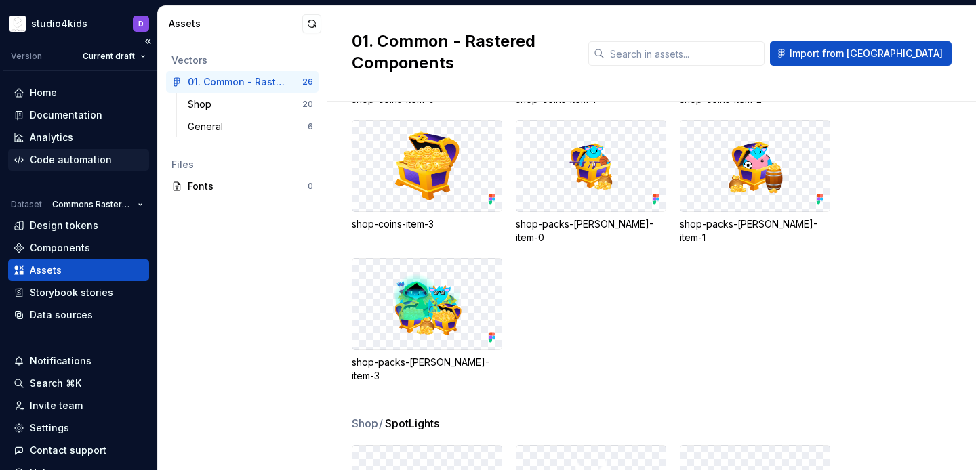
click at [53, 153] on div "Code automation" at bounding box center [71, 160] width 82 height 14
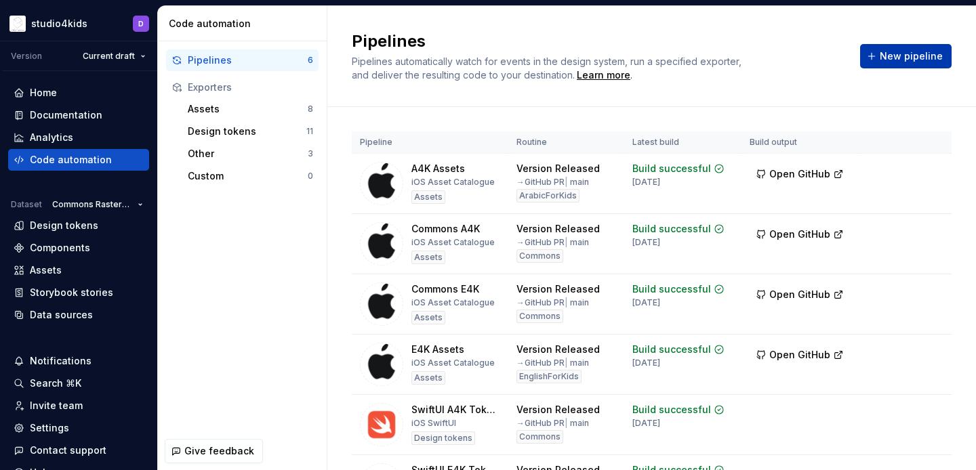
click at [902, 64] on button "New pipeline" at bounding box center [906, 56] width 92 height 24
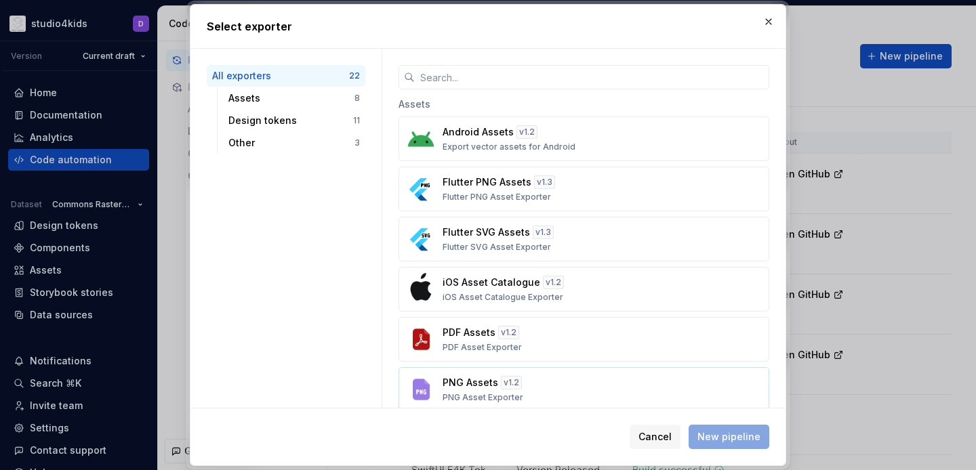
click at [586, 384] on div "PNG Assets v 1.2 PNG Asset Exporter" at bounding box center [580, 389] width 275 height 27
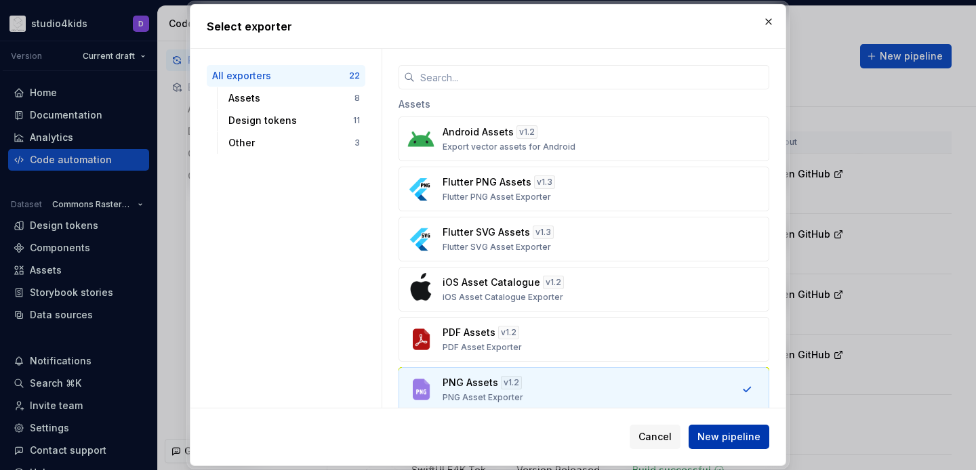
click at [710, 441] on span "New pipeline" at bounding box center [729, 437] width 63 height 14
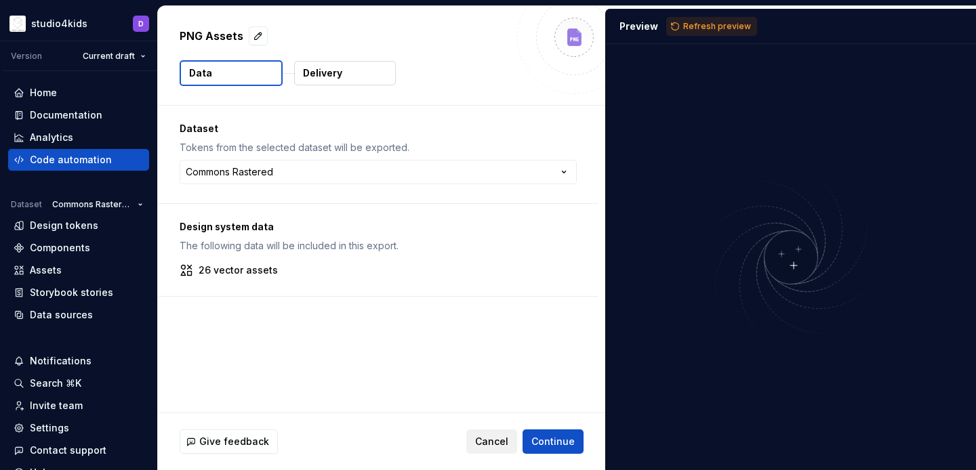
click at [494, 440] on span "Cancel" at bounding box center [491, 442] width 33 height 14
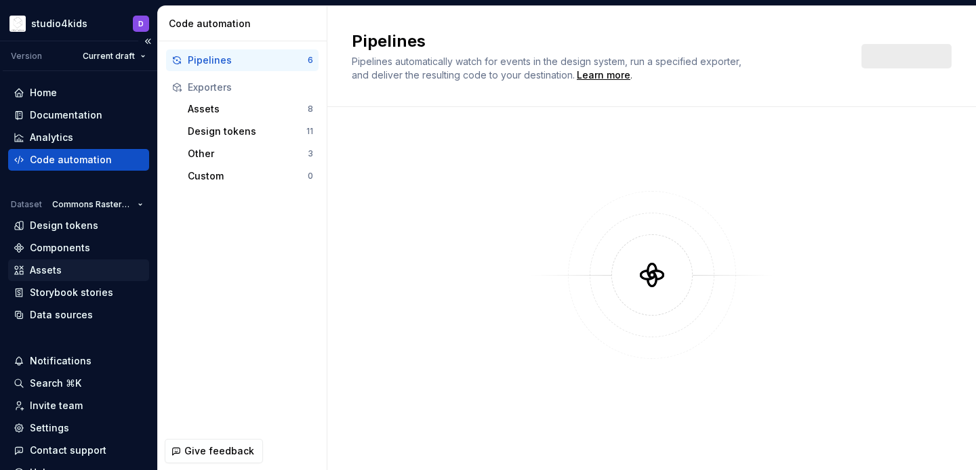
click at [70, 264] on div "Assets" at bounding box center [79, 271] width 130 height 14
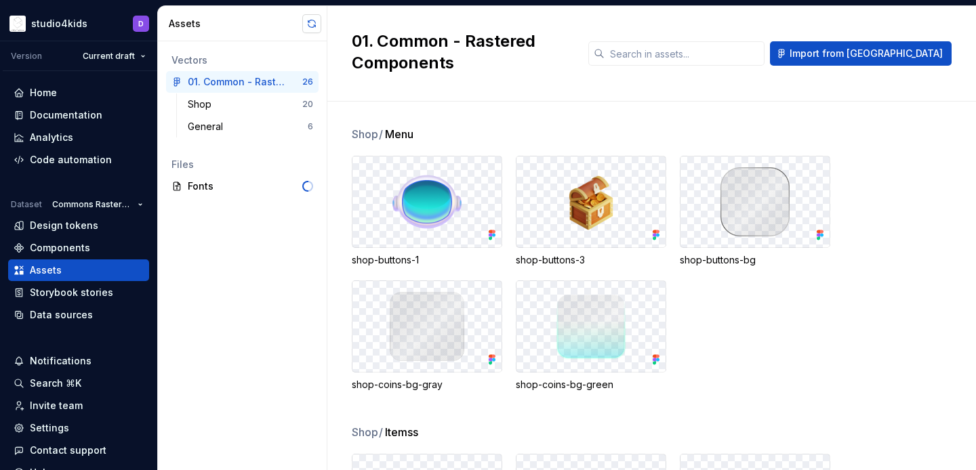
click at [306, 22] on button "button" at bounding box center [311, 23] width 19 height 19
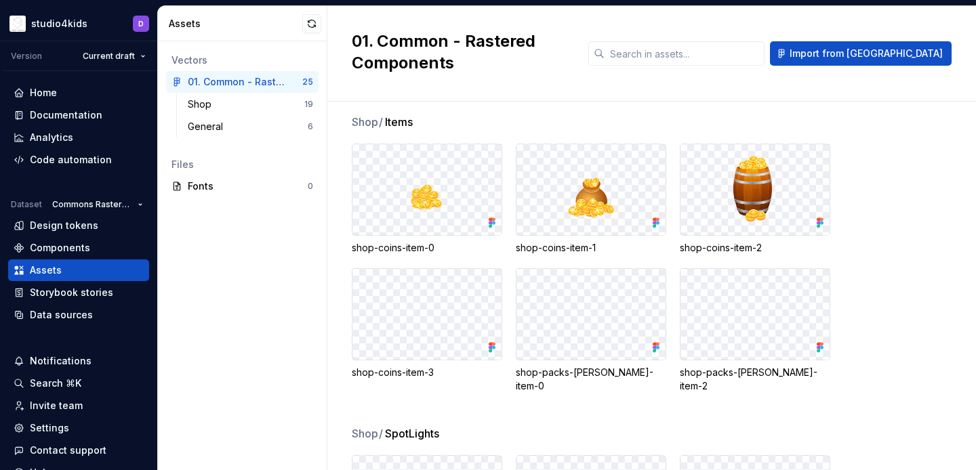
scroll to position [312, 0]
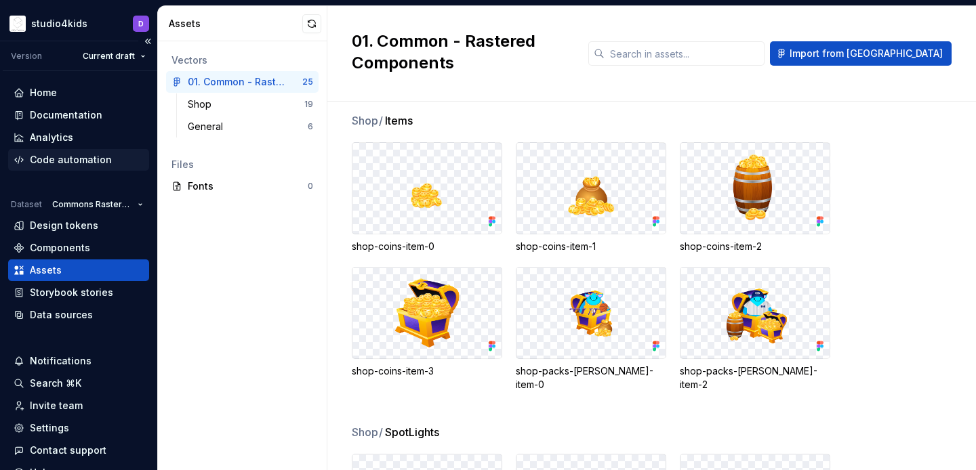
click at [99, 155] on div "Code automation" at bounding box center [71, 160] width 82 height 14
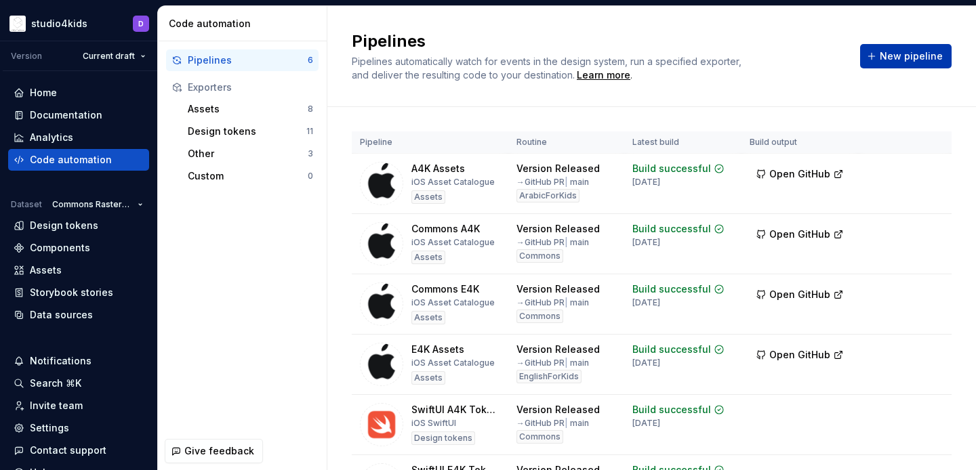
click at [883, 55] on button "New pipeline" at bounding box center [906, 56] width 92 height 24
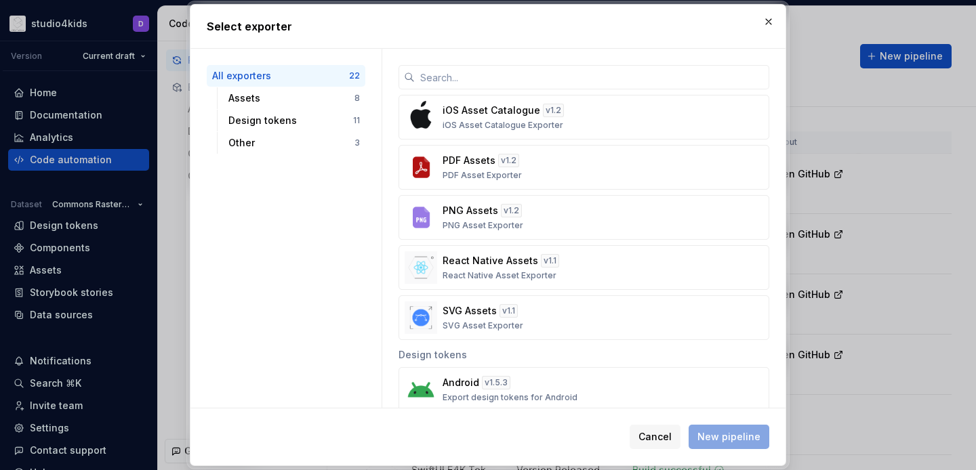
scroll to position [201, 0]
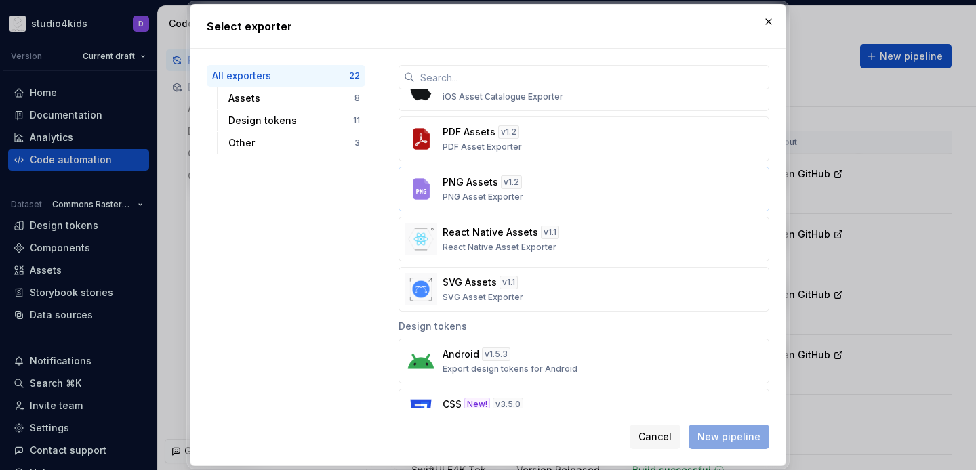
click at [629, 190] on div "PNG Assets v 1.2 PNG Asset Exporter" at bounding box center [580, 189] width 275 height 27
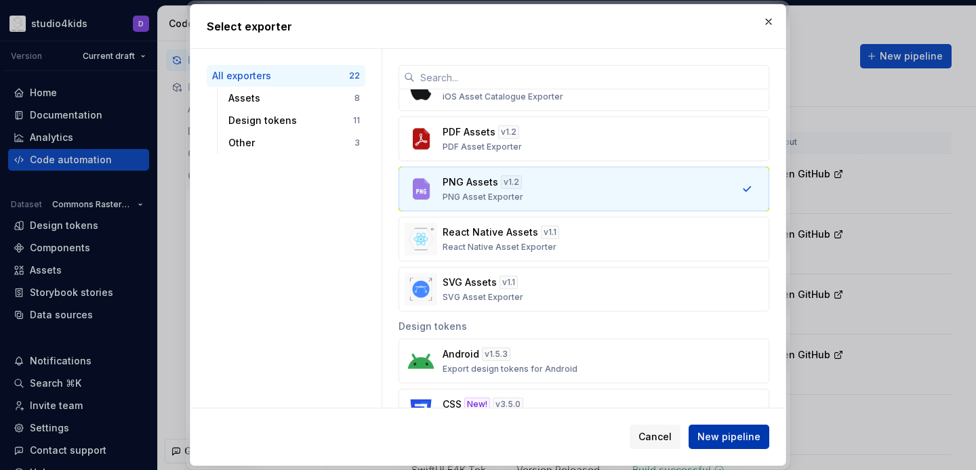
click at [716, 437] on span "New pipeline" at bounding box center [729, 437] width 63 height 14
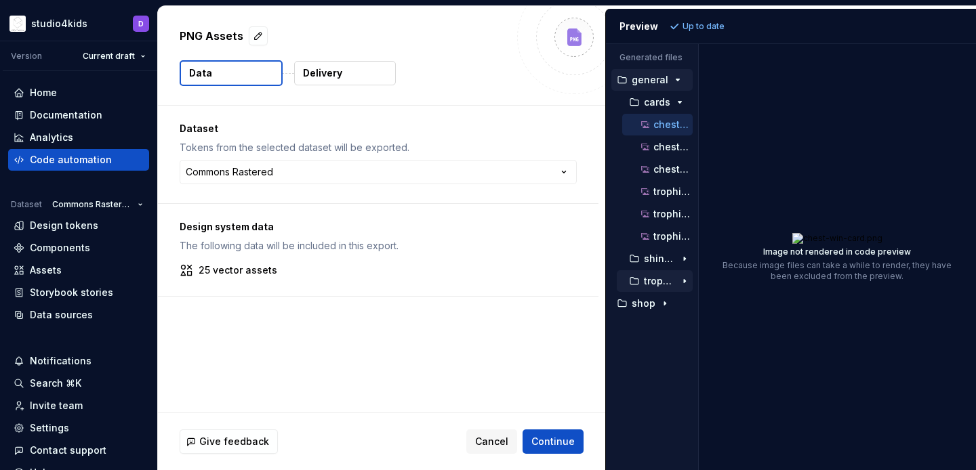
click at [654, 277] on p "trophies" at bounding box center [659, 281] width 31 height 11
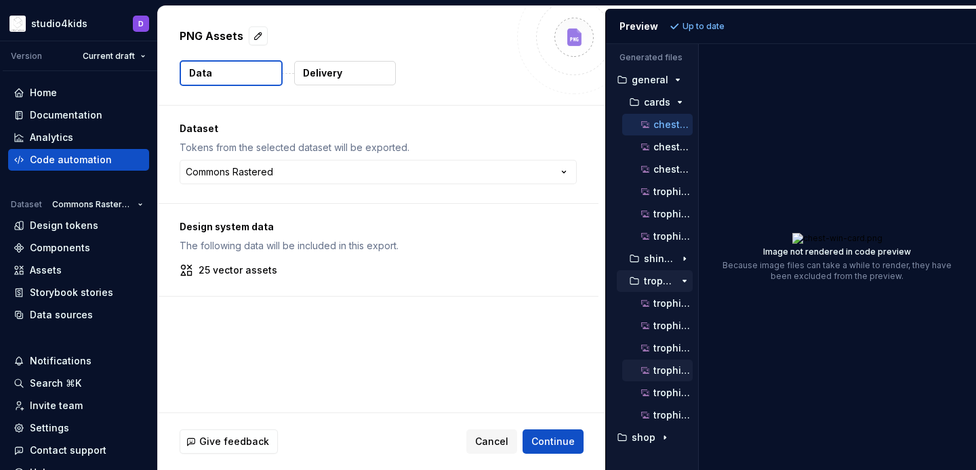
click at [667, 369] on p "trophies-list.png" at bounding box center [673, 370] width 39 height 11
click at [672, 397] on p "trophies-list@2x.png" at bounding box center [673, 393] width 39 height 11
click at [660, 436] on icon "button" at bounding box center [665, 438] width 11 height 11
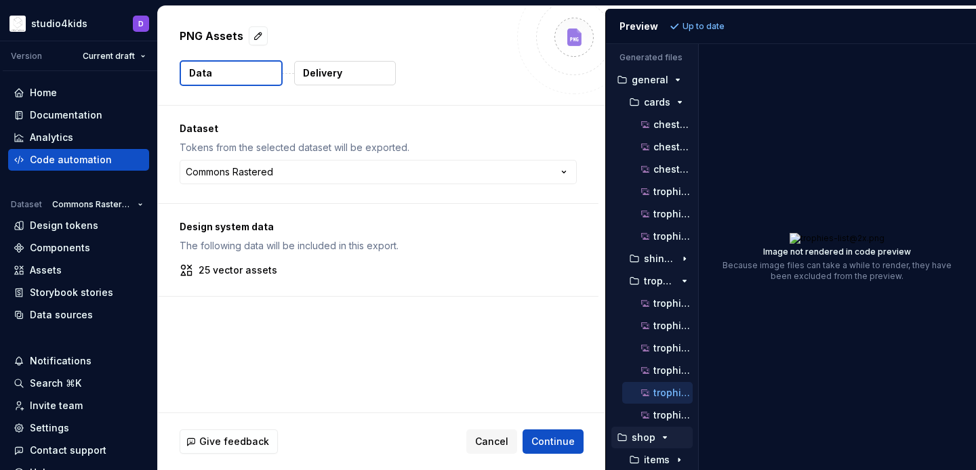
scroll to position [48, 0]
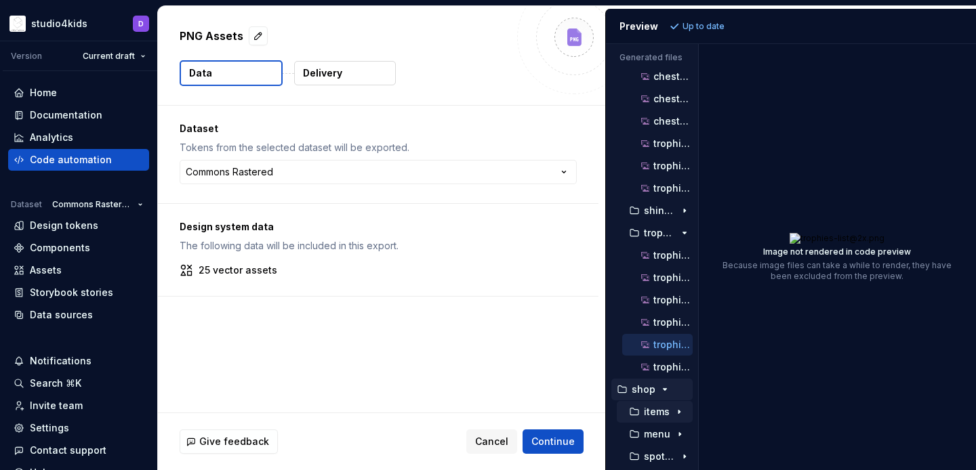
click at [669, 417] on div "items" at bounding box center [659, 412] width 66 height 11
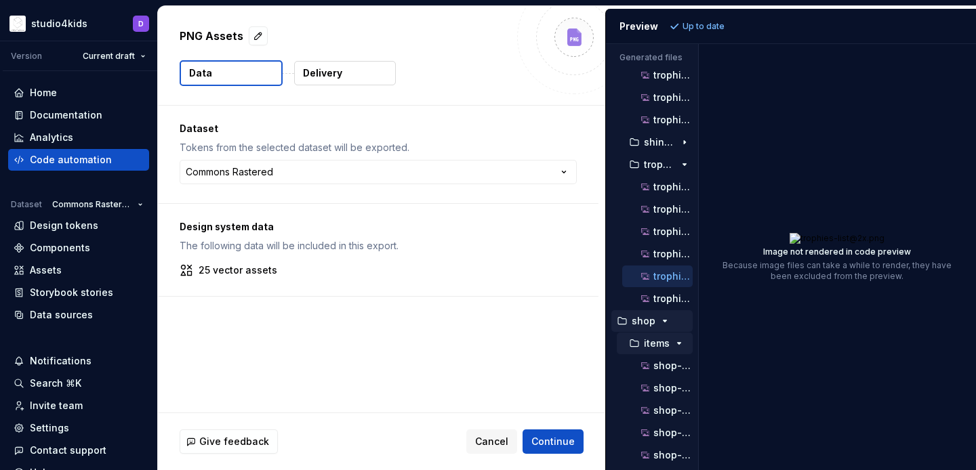
scroll to position [223, 0]
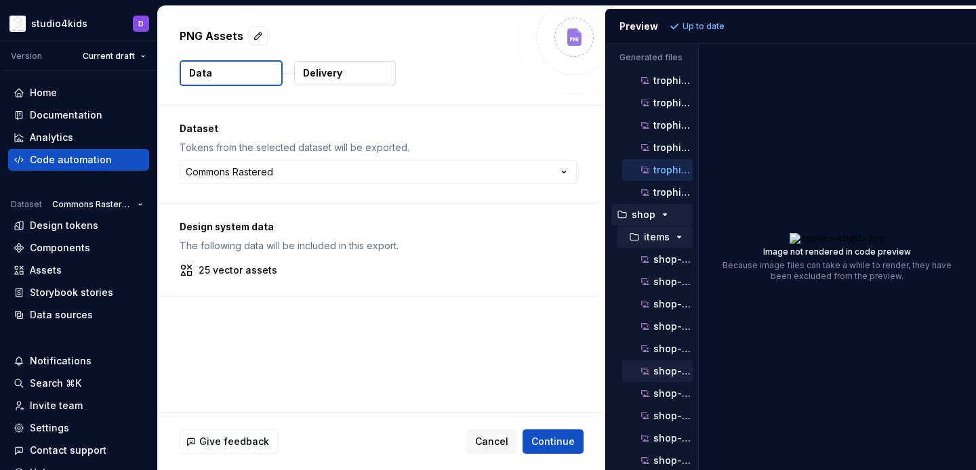
click at [664, 365] on div "shop-coins-item-1@3x.png" at bounding box center [666, 372] width 54 height 14
click at [664, 345] on p "shop-coins-item-1@2x.png" at bounding box center [673, 349] width 39 height 11
click at [669, 409] on div "shop-coins-item-2@2x.png" at bounding box center [666, 416] width 54 height 14
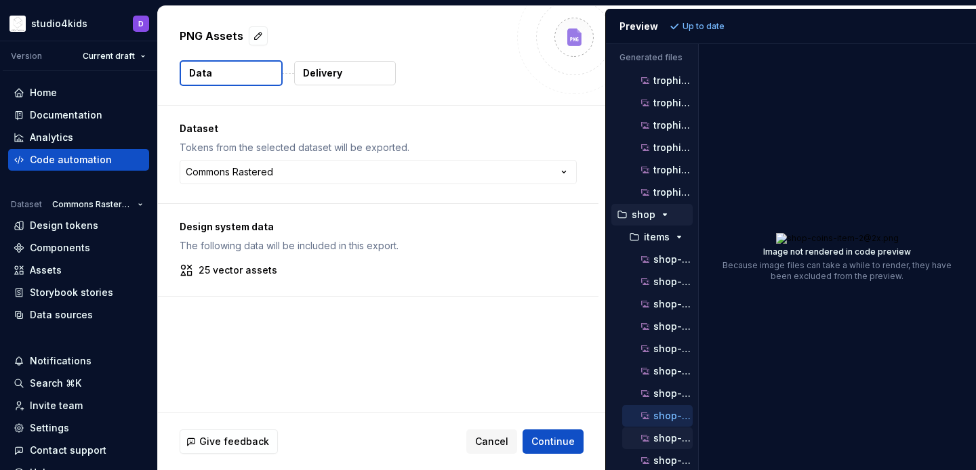
click at [673, 442] on p "shop-coins-item-2@3x.png" at bounding box center [673, 438] width 39 height 11
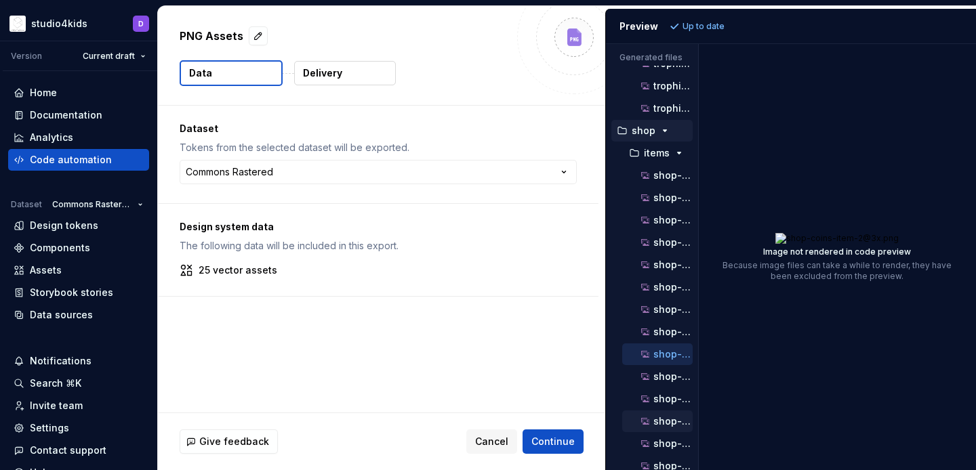
click at [672, 422] on p "shop-coins-item-3@3x.png" at bounding box center [673, 421] width 39 height 11
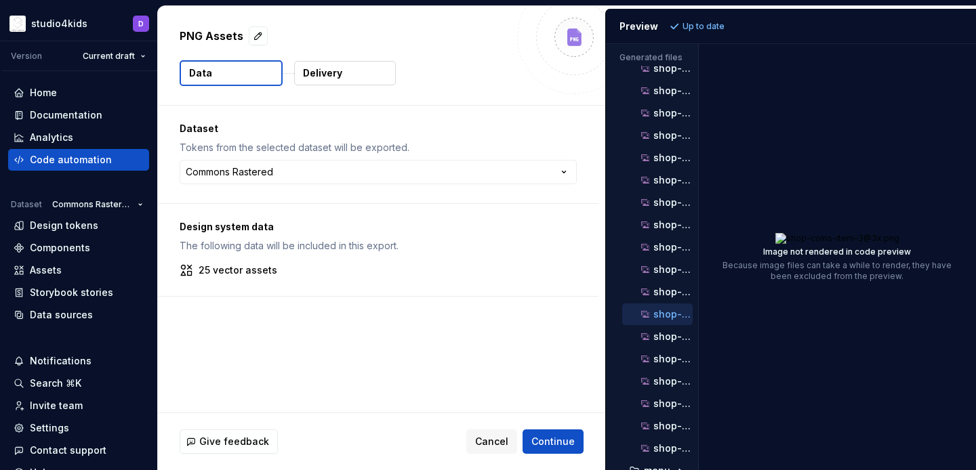
scroll to position [451, 0]
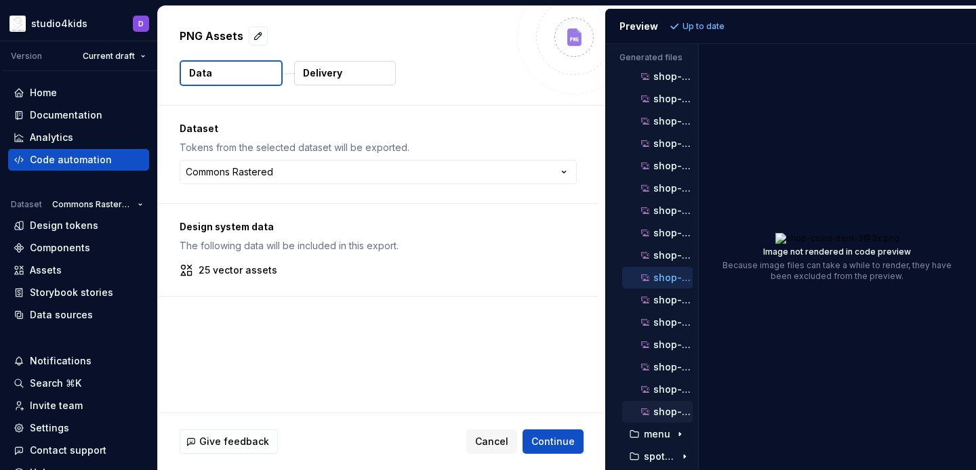
click at [669, 407] on p "shop-packs-olaf-item-2@3x.png" at bounding box center [673, 412] width 39 height 11
click at [668, 389] on p "shop-packs-olaf-item-2@2x.png" at bounding box center [673, 389] width 39 height 11
click at [668, 369] on p "shop-packs-[PERSON_NAME]-item-2.png" at bounding box center [673, 367] width 39 height 11
click at [668, 347] on p "shop-packs-olaf-item-0@3x.png" at bounding box center [673, 345] width 39 height 11
click at [508, 444] on span "Cancel" at bounding box center [491, 442] width 33 height 14
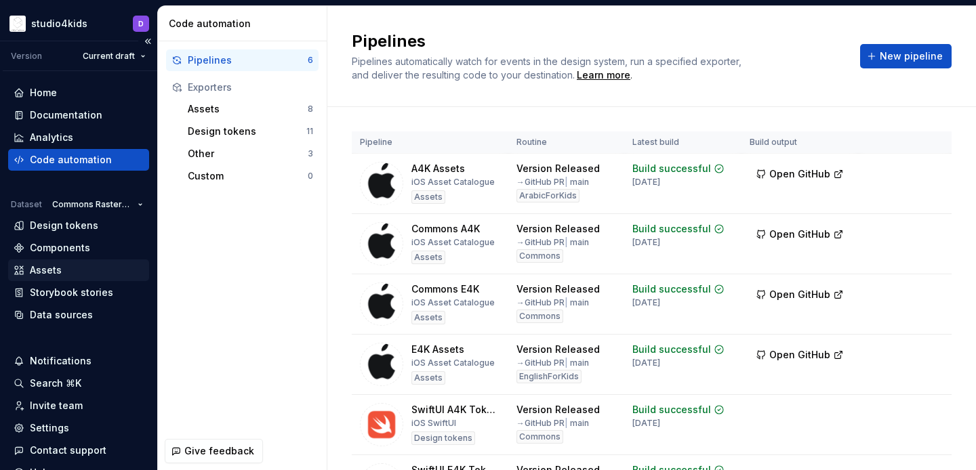
click at [45, 268] on div "Assets" at bounding box center [46, 271] width 32 height 14
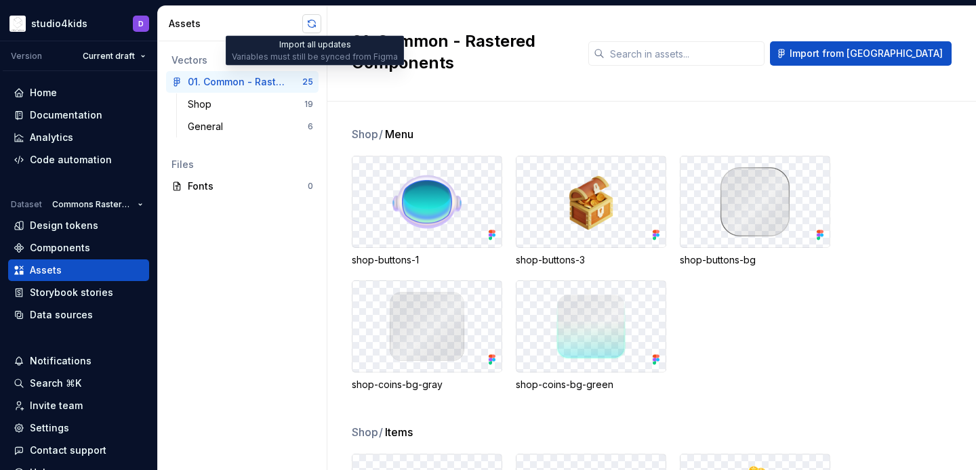
click at [307, 23] on button "button" at bounding box center [311, 23] width 19 height 19
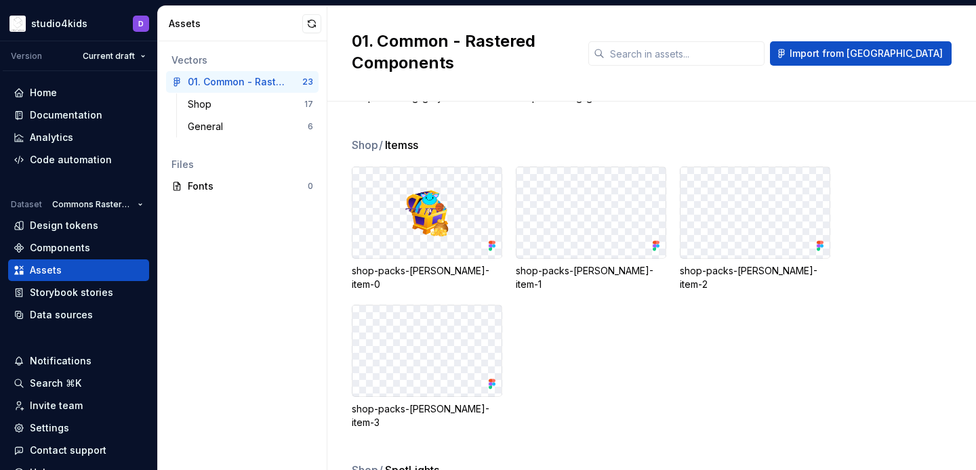
scroll to position [272, 0]
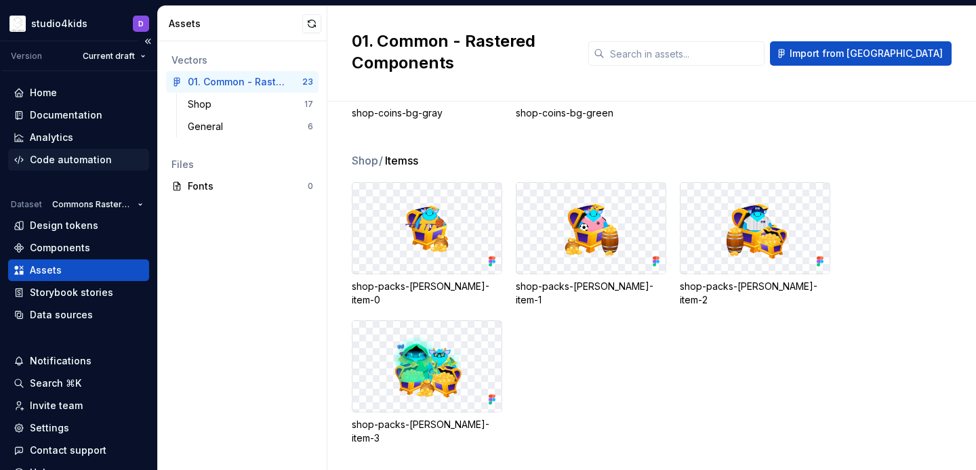
click at [47, 150] on div "Code automation" at bounding box center [78, 160] width 141 height 22
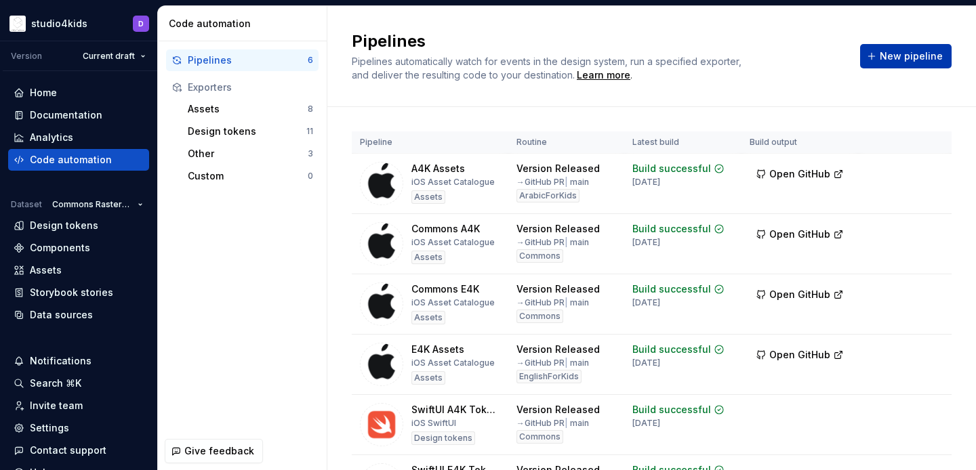
click at [931, 46] on button "New pipeline" at bounding box center [906, 56] width 92 height 24
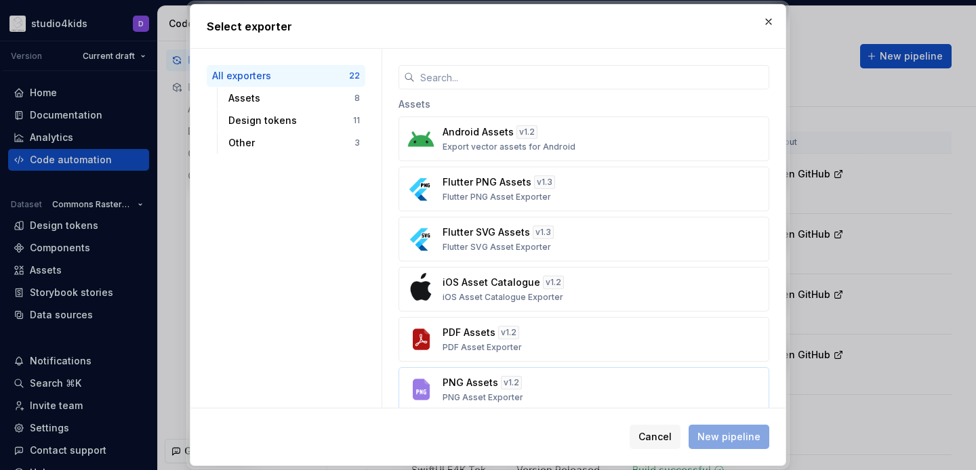
click at [595, 377] on div "PNG Assets v 1.2 PNG Asset Exporter" at bounding box center [580, 389] width 275 height 27
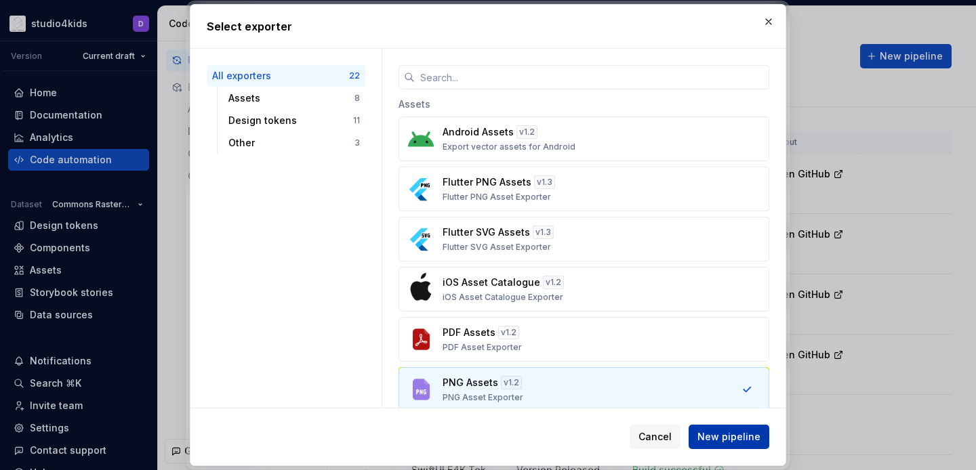
click at [721, 439] on span "New pipeline" at bounding box center [729, 437] width 63 height 14
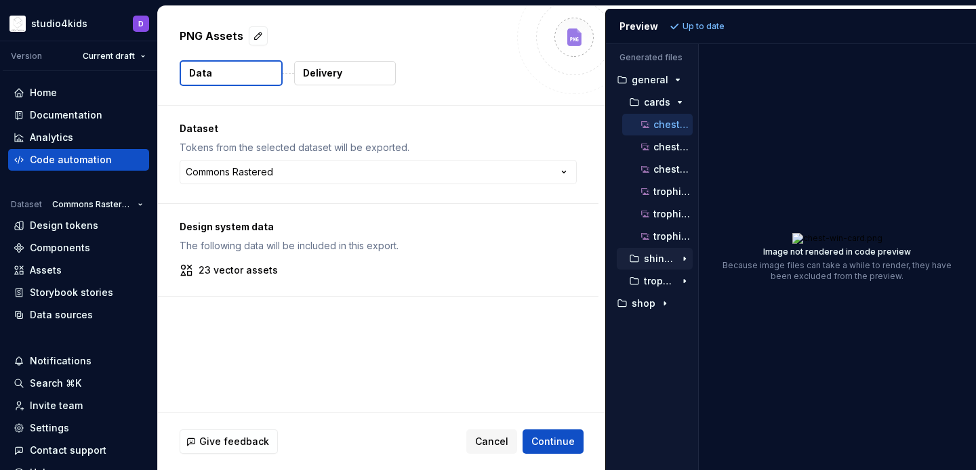
click at [641, 256] on div "button" at bounding box center [634, 259] width 16 height 11
click at [647, 262] on p "shines" at bounding box center [659, 259] width 31 height 11
click at [648, 277] on p "trophies" at bounding box center [659, 281] width 31 height 11
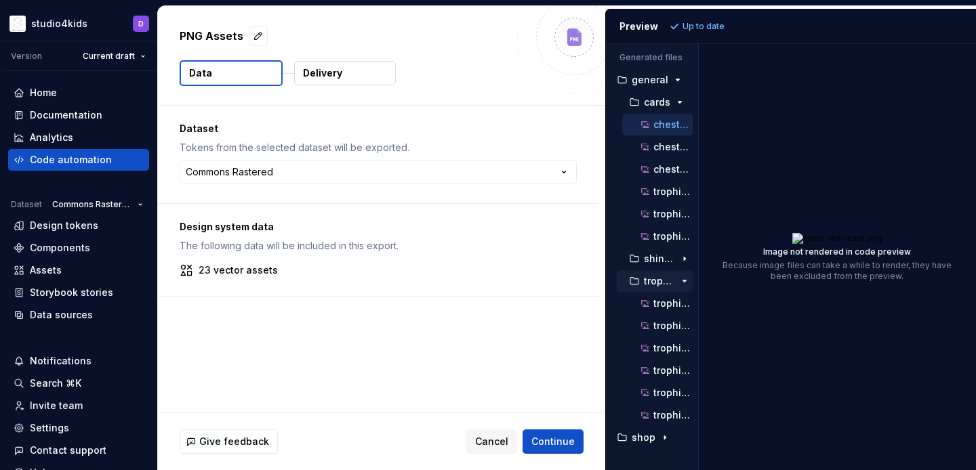
click at [648, 277] on p "trophies" at bounding box center [659, 281] width 31 height 11
click at [659, 276] on p "trophies" at bounding box center [659, 281] width 31 height 11
click at [662, 305] on p "trophies-grid.png" at bounding box center [673, 303] width 39 height 11
click at [670, 365] on p "trophies-list.png" at bounding box center [673, 370] width 39 height 11
click at [647, 277] on p "trophies" at bounding box center [659, 281] width 31 height 11
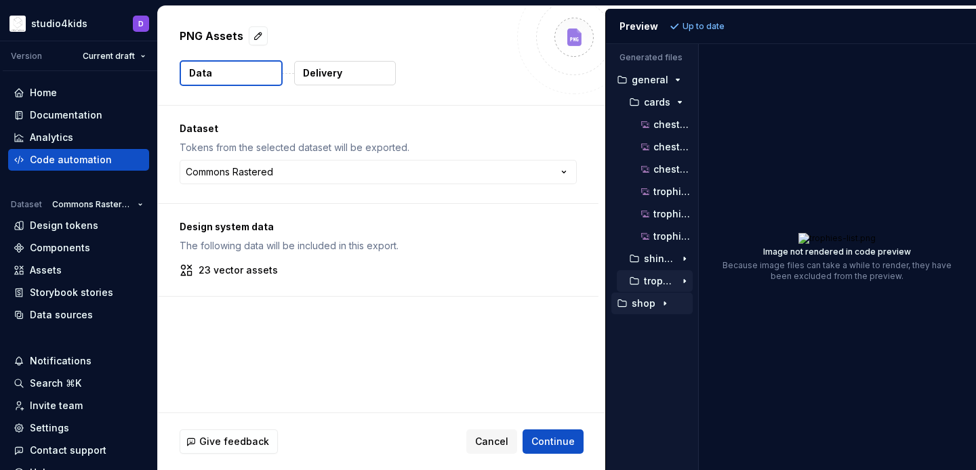
click at [650, 299] on p "shop" at bounding box center [644, 303] width 24 height 11
click at [655, 328] on p "itemss" at bounding box center [659, 326] width 31 height 11
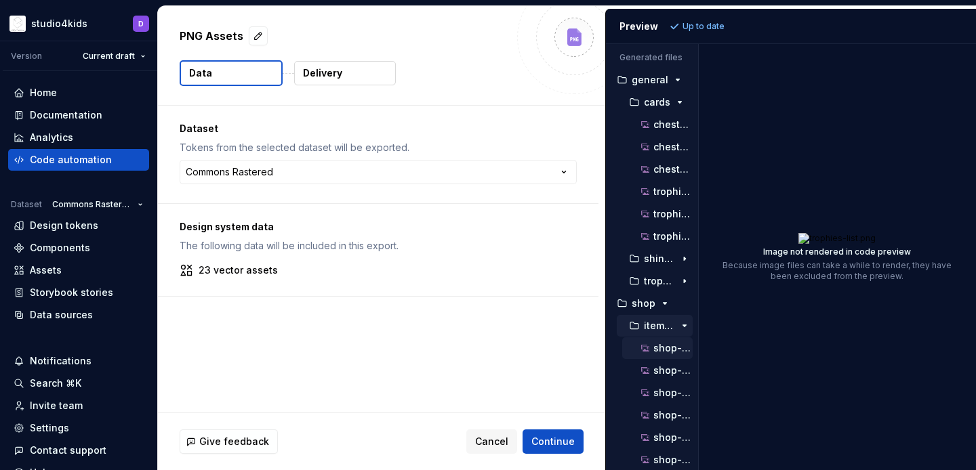
click at [661, 343] on p "shop-packs-[PERSON_NAME]-item-0.png" at bounding box center [673, 348] width 39 height 11
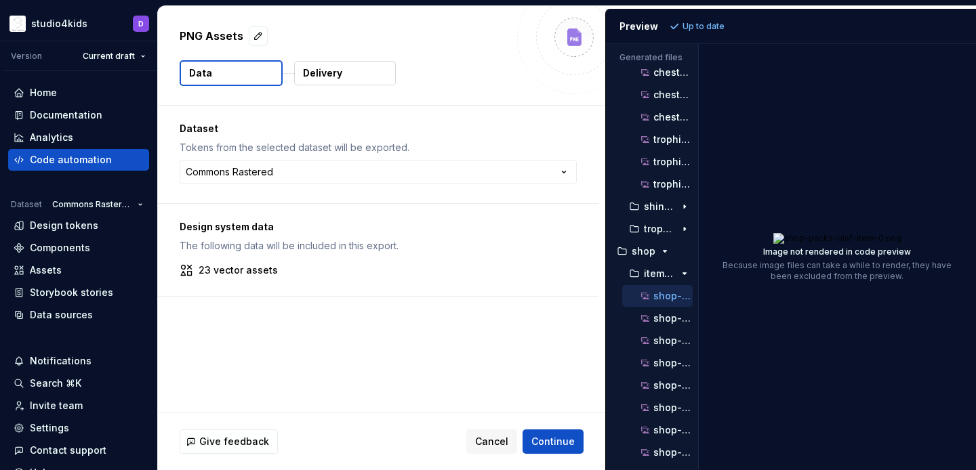
scroll to position [57, 0]
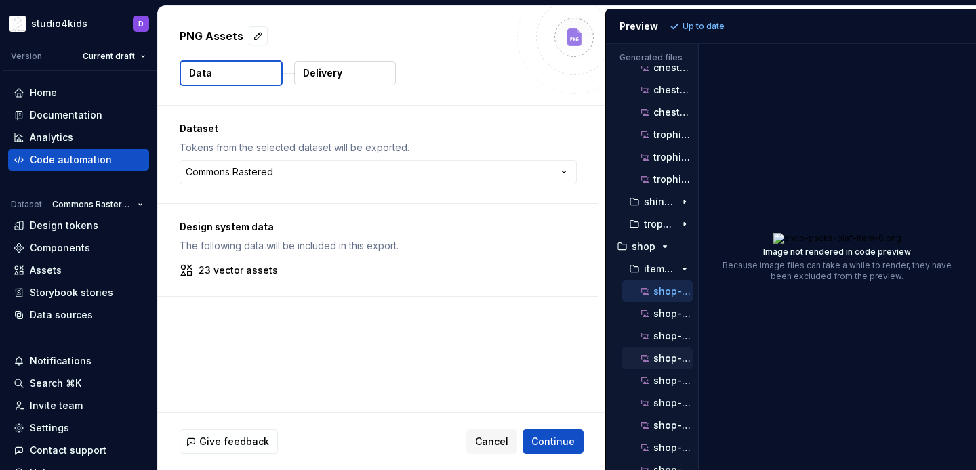
click at [670, 356] on p "shop-packs-[PERSON_NAME]-item-1.png" at bounding box center [673, 358] width 39 height 11
click at [670, 410] on button "shop-packs-olaf-item-1@3x.png" at bounding box center [657, 403] width 71 height 15
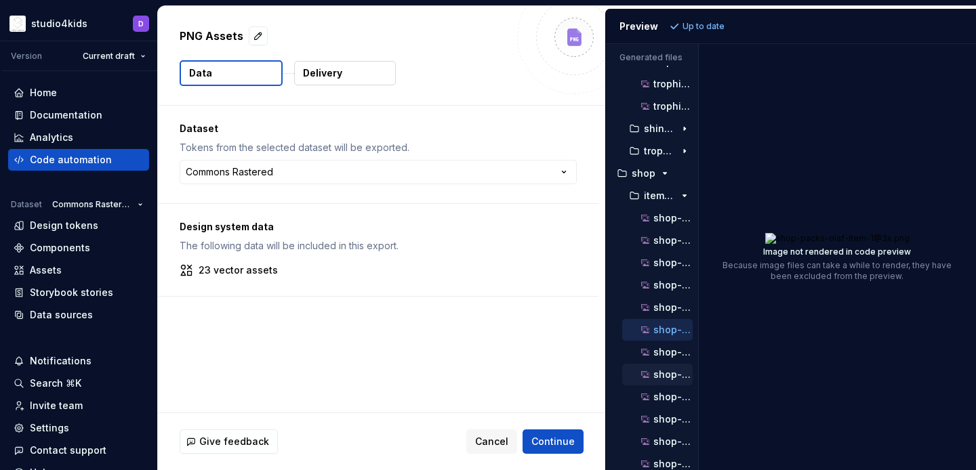
click at [660, 374] on p "shop-packs-olaf-item-2@2x.png" at bounding box center [673, 374] width 39 height 11
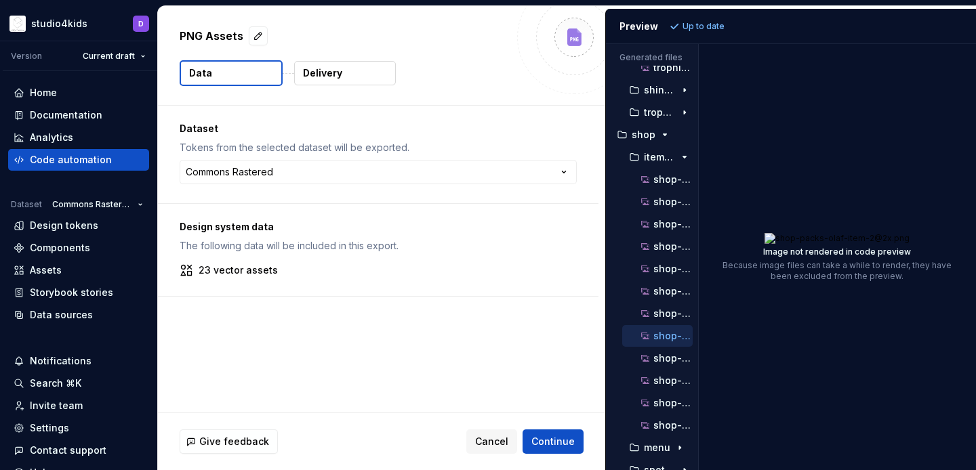
scroll to position [182, 0]
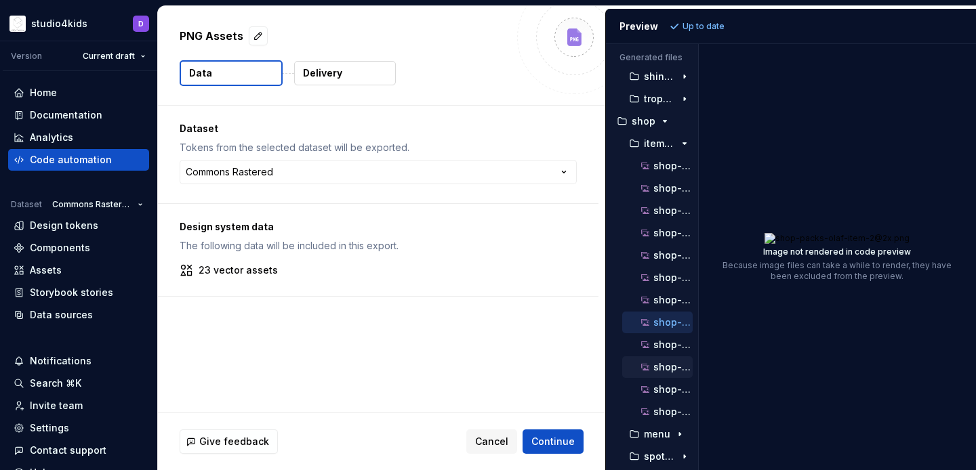
click at [667, 365] on p "shop-packs-[PERSON_NAME]-item-3.png" at bounding box center [673, 367] width 39 height 11
click at [662, 340] on p "shop-packs-olaf-item-2@3x.png" at bounding box center [673, 345] width 39 height 11
click at [670, 407] on p "shop-packs-olaf-item-3@3x.png" at bounding box center [673, 412] width 39 height 11
click at [661, 376] on div "shop-packs-[PERSON_NAME]-item-3.png" at bounding box center [657, 368] width 71 height 22
click at [664, 384] on div "shop-packs-olaf-item-3@2x.png" at bounding box center [666, 390] width 54 height 14
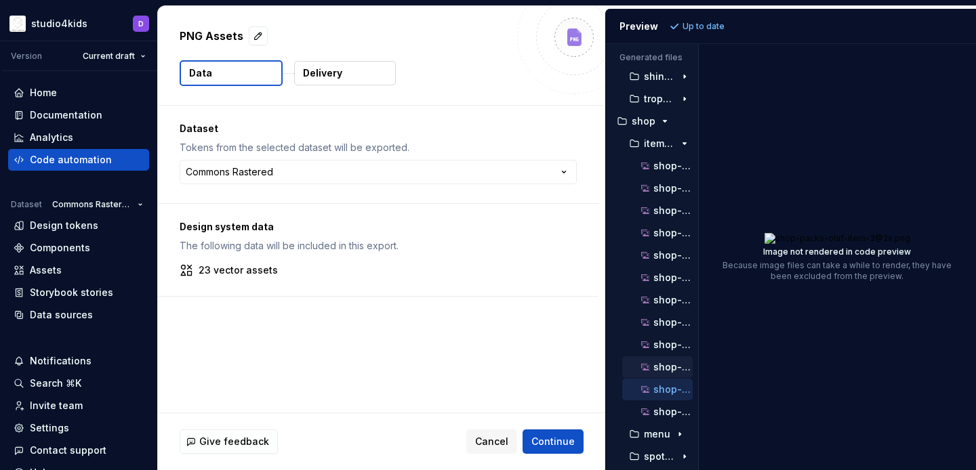
click at [660, 369] on p "shop-packs-[PERSON_NAME]-item-3.png" at bounding box center [673, 367] width 39 height 11
click at [663, 388] on p "shop-packs-olaf-item-3@2x.png" at bounding box center [673, 389] width 39 height 11
click at [494, 441] on span "Cancel" at bounding box center [491, 442] width 33 height 14
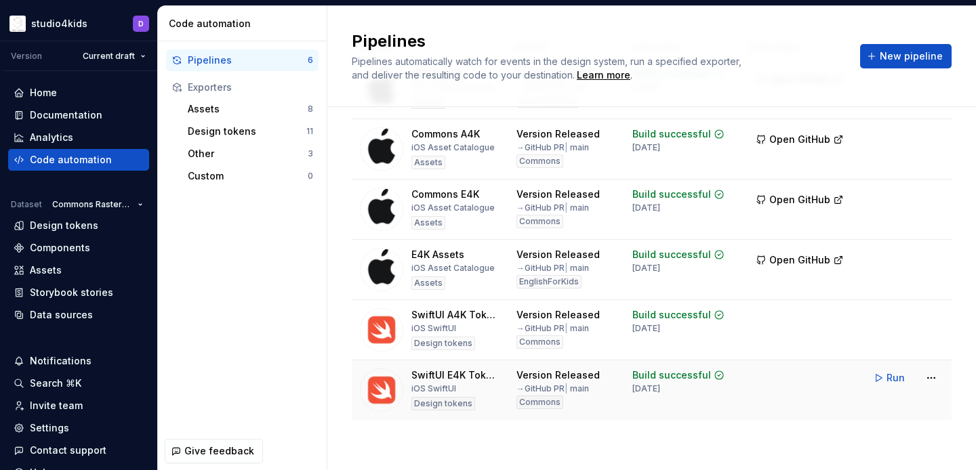
scroll to position [96, 0]
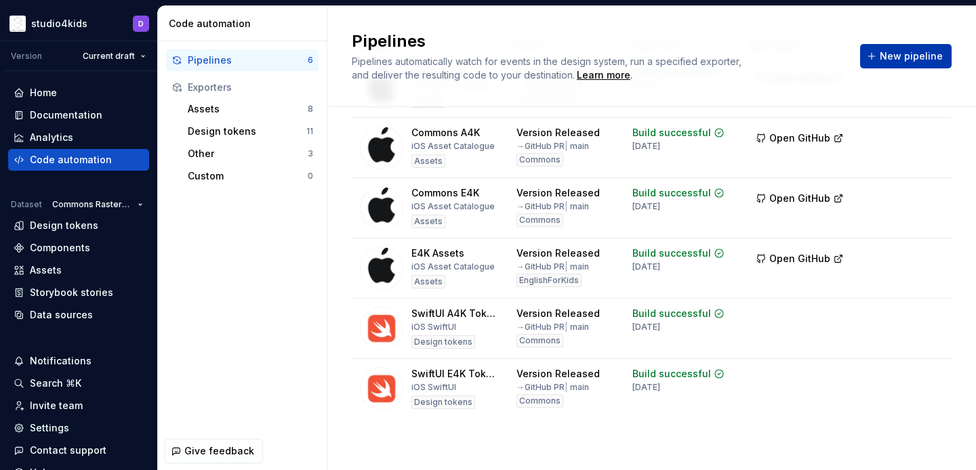
click at [886, 60] on span "New pipeline" at bounding box center [911, 56] width 63 height 14
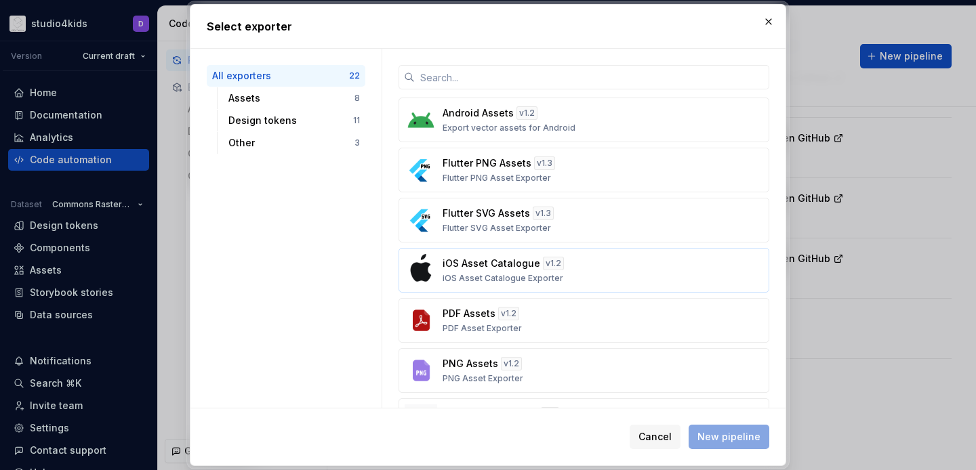
scroll to position [24, 0]
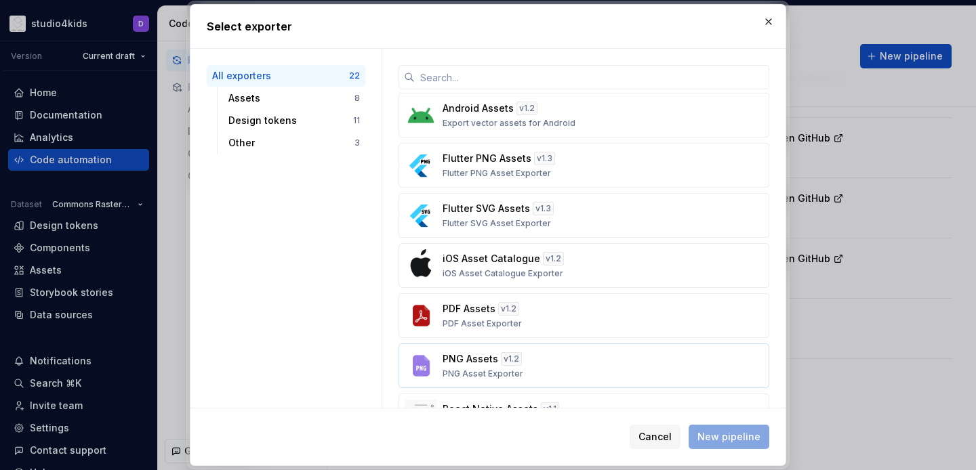
click at [604, 355] on div "PNG Assets v 1.2 PNG Asset Exporter" at bounding box center [580, 366] width 275 height 27
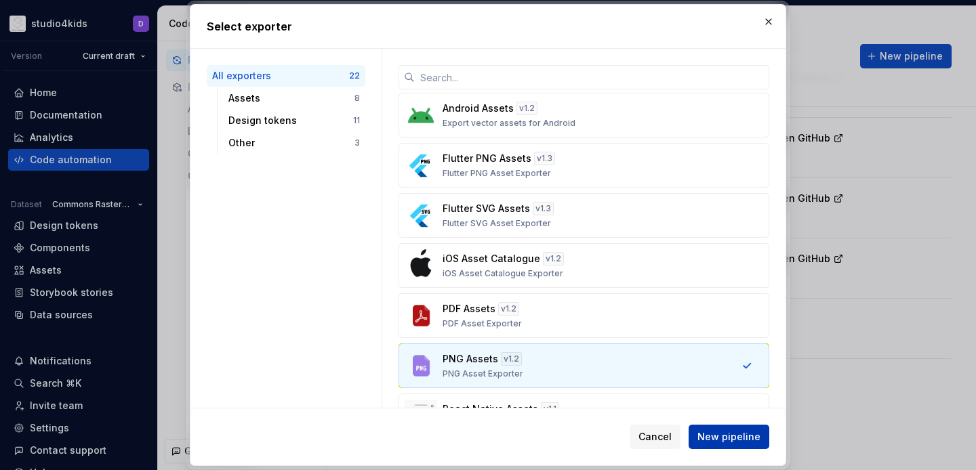
click at [719, 432] on span "New pipeline" at bounding box center [729, 437] width 63 height 14
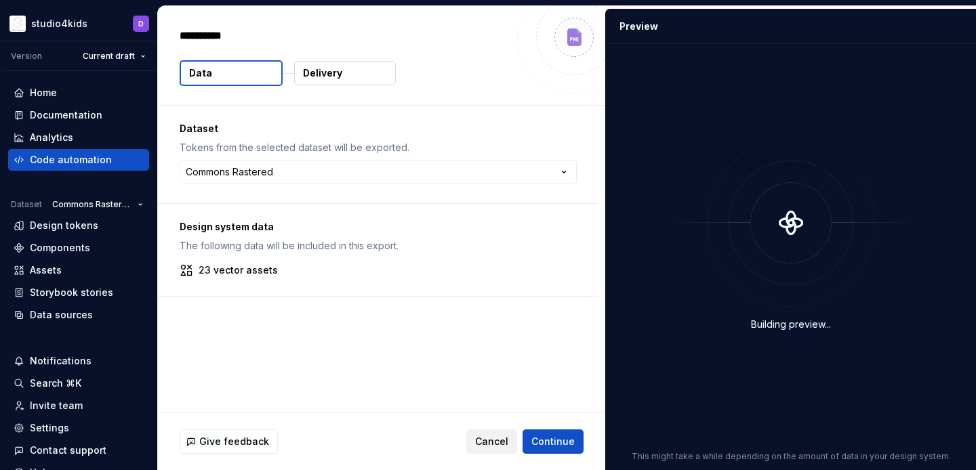
click at [490, 440] on span "Cancel" at bounding box center [491, 442] width 33 height 14
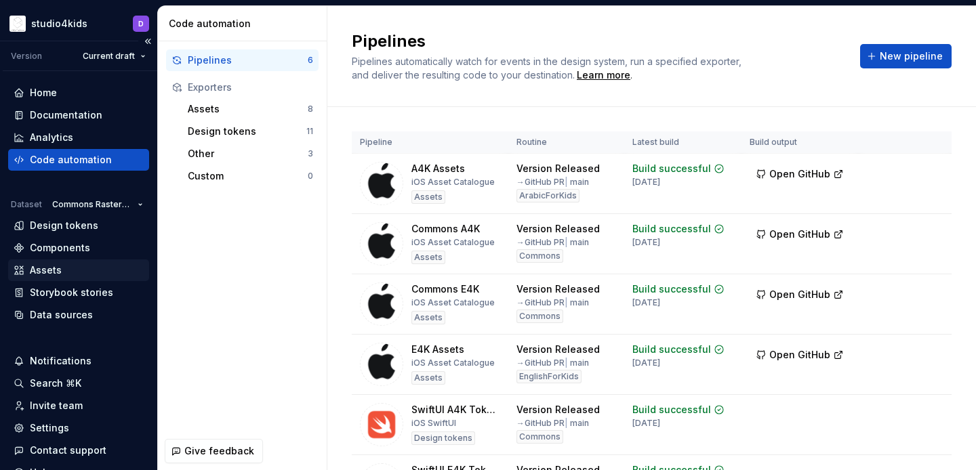
click at [104, 270] on div "Assets" at bounding box center [79, 271] width 130 height 14
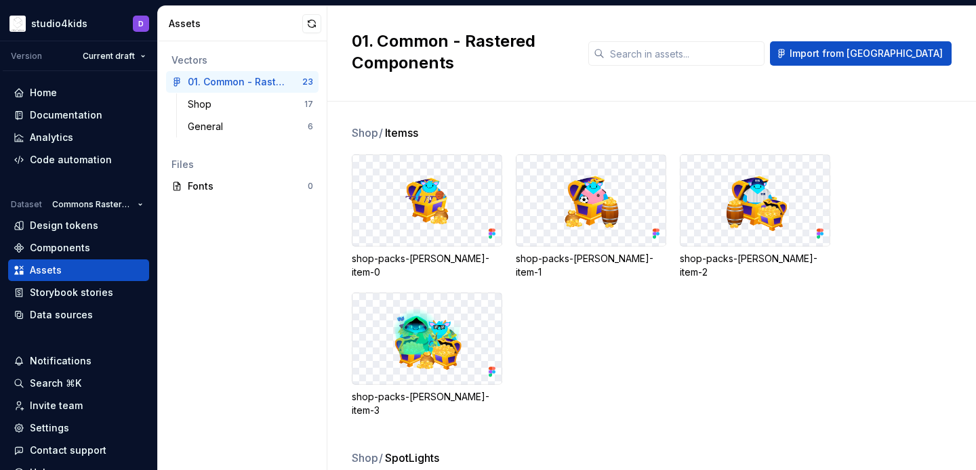
scroll to position [235, 0]
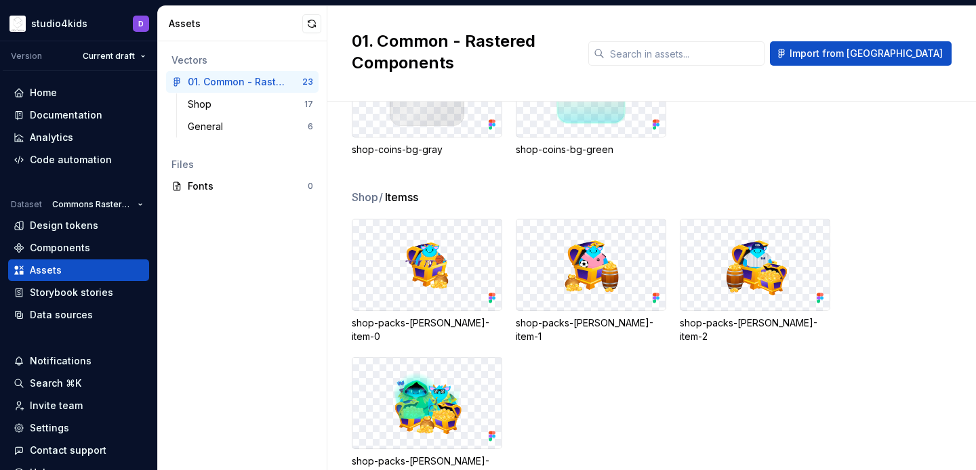
click at [308, 12] on div "Assets" at bounding box center [242, 23] width 169 height 35
click at [323, 28] on div "Assets" at bounding box center [242, 23] width 169 height 35
click at [306, 21] on button "button" at bounding box center [311, 23] width 19 height 19
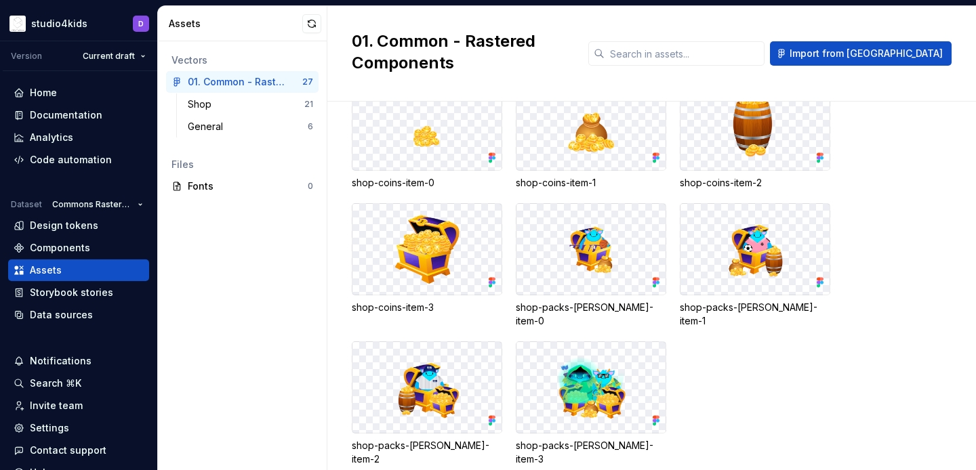
scroll to position [374, 0]
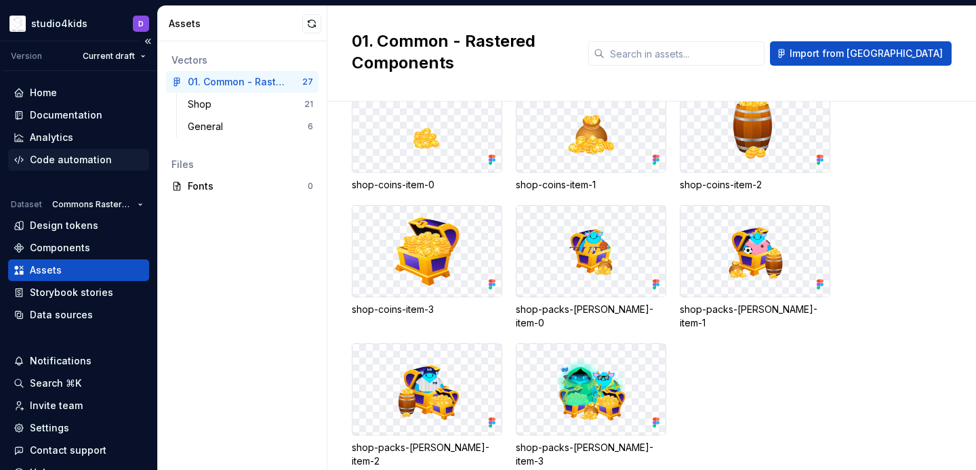
click at [73, 165] on div "Code automation" at bounding box center [71, 160] width 82 height 14
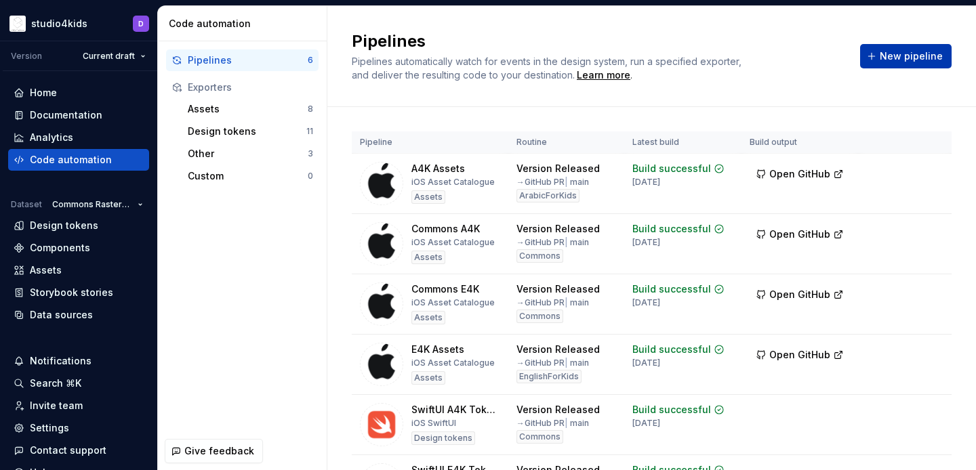
click at [899, 56] on span "New pipeline" at bounding box center [911, 56] width 63 height 14
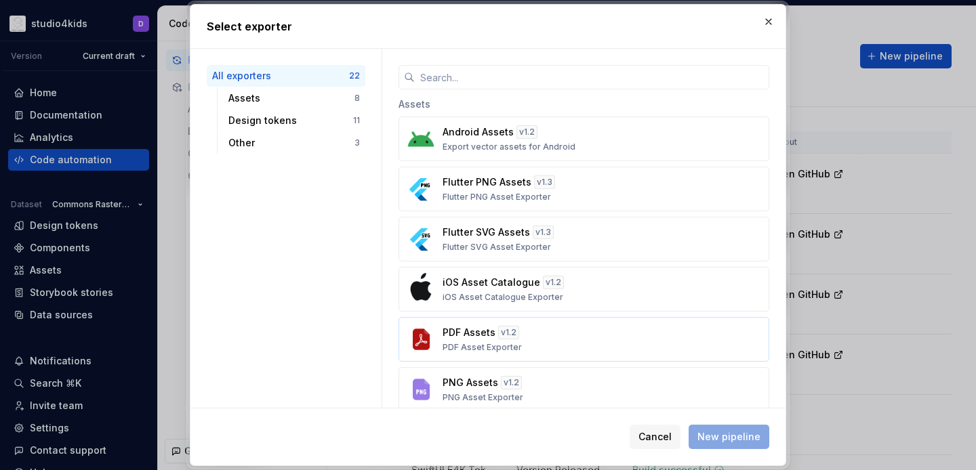
scroll to position [106, 0]
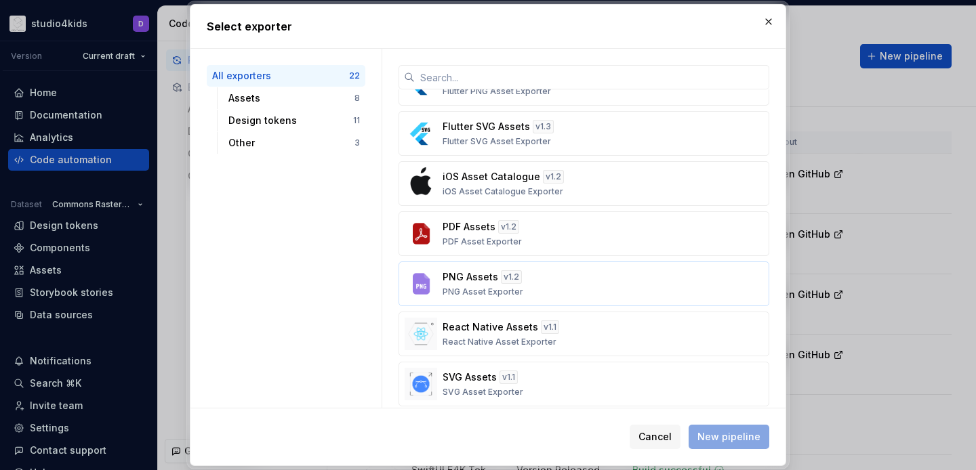
click at [578, 289] on div "PNG Assets v 1.2 PNG Asset Exporter" at bounding box center [580, 283] width 275 height 27
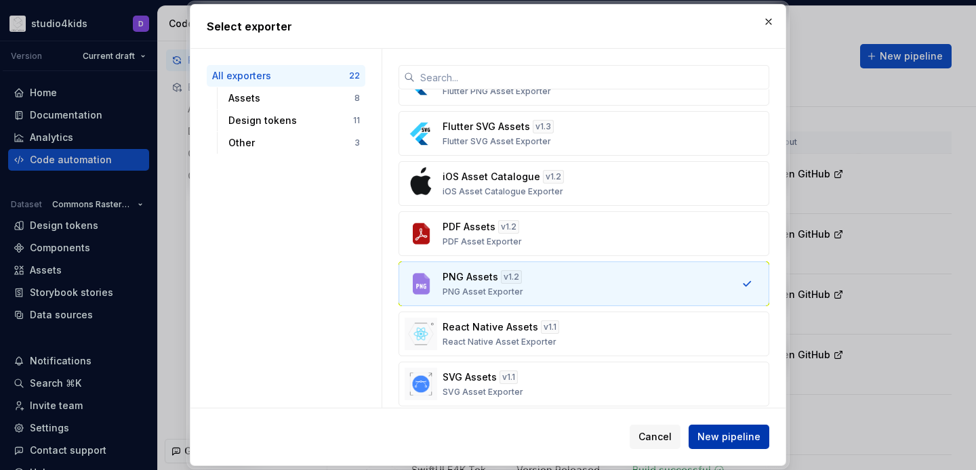
click at [717, 437] on span "New pipeline" at bounding box center [729, 437] width 63 height 14
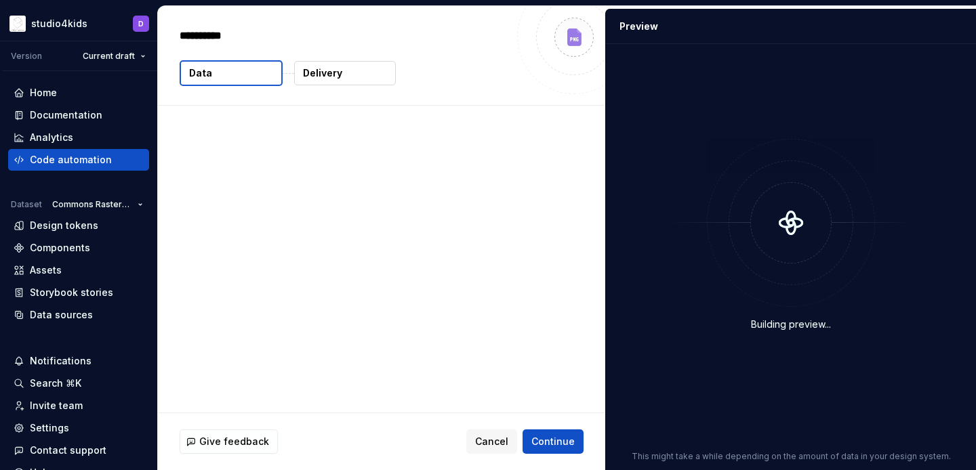
type textarea "*"
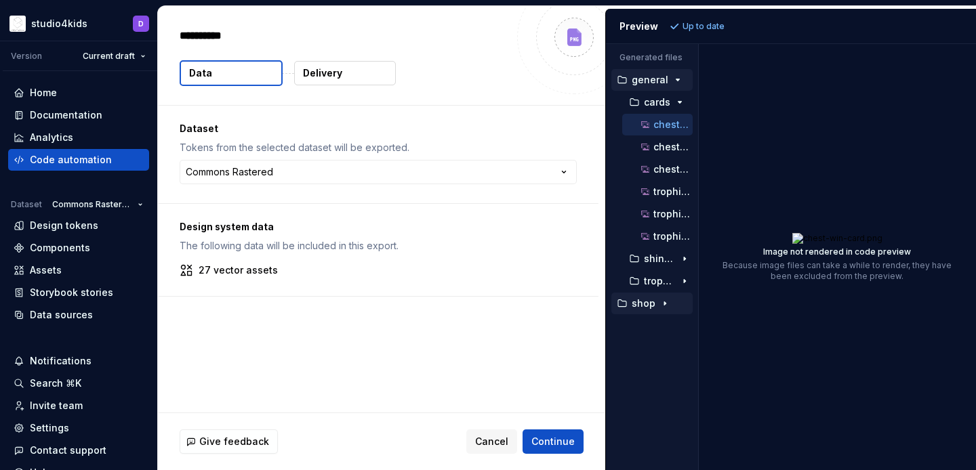
click at [639, 302] on p "shop" at bounding box center [644, 303] width 24 height 11
click at [645, 325] on p "itemss" at bounding box center [659, 326] width 31 height 11
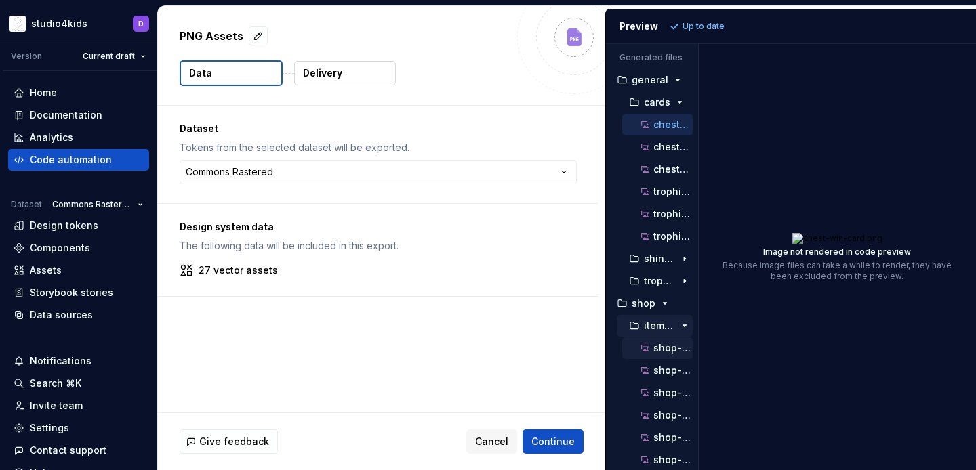
click at [653, 342] on div "shop-coins-item-0.png" at bounding box center [666, 349] width 54 height 14
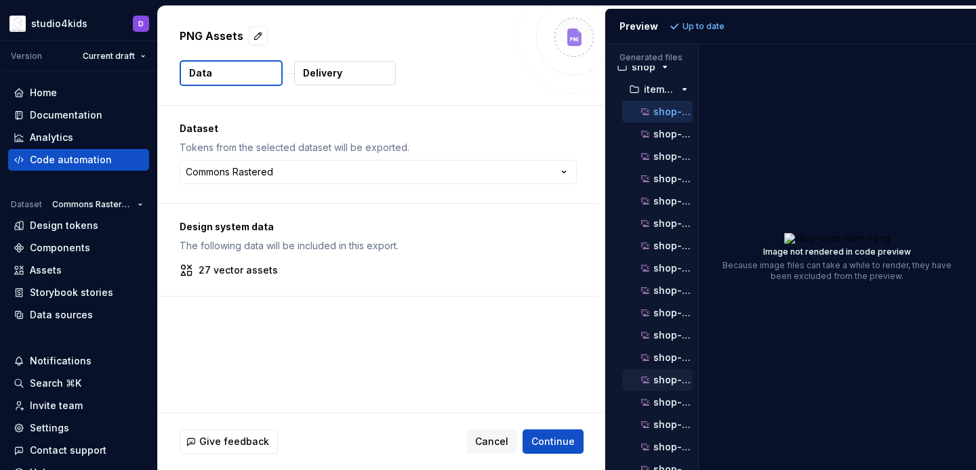
click at [664, 382] on p "shop-packs-[PERSON_NAME]-item-0.png" at bounding box center [673, 380] width 39 height 11
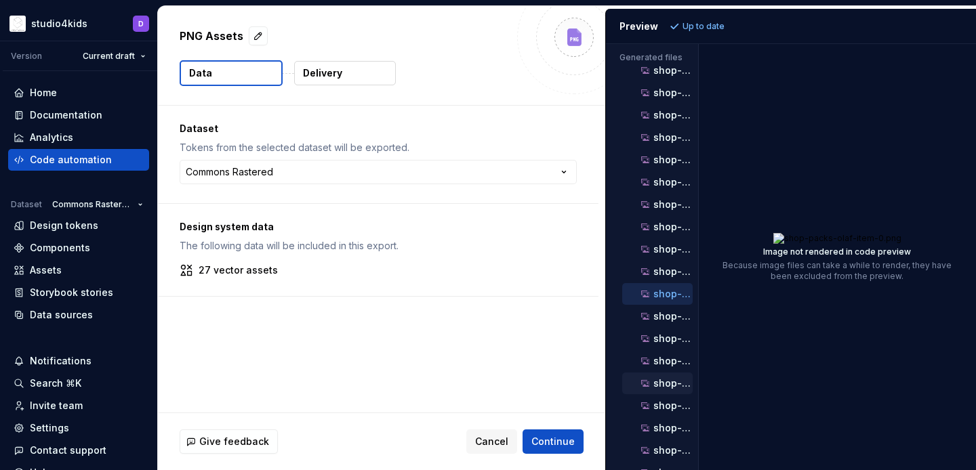
click at [663, 374] on div "shop-packs-olaf-item-1@2x.png" at bounding box center [657, 384] width 71 height 22
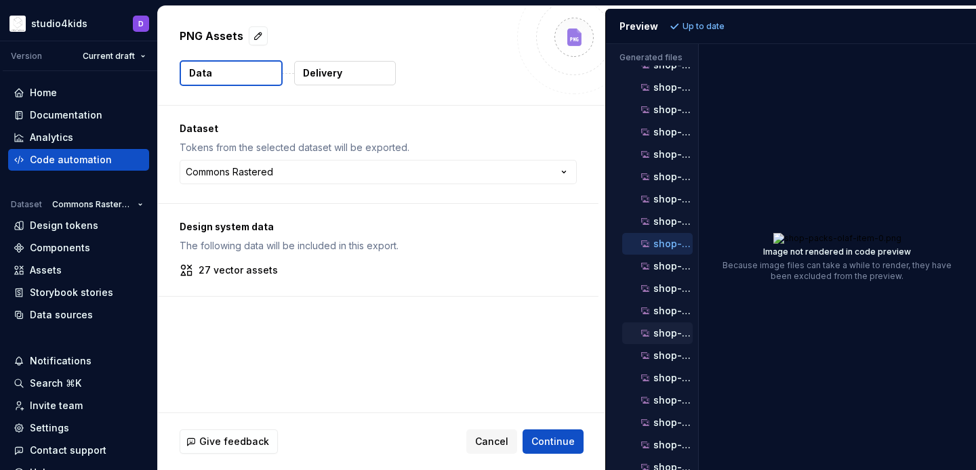
scroll to position [385, 0]
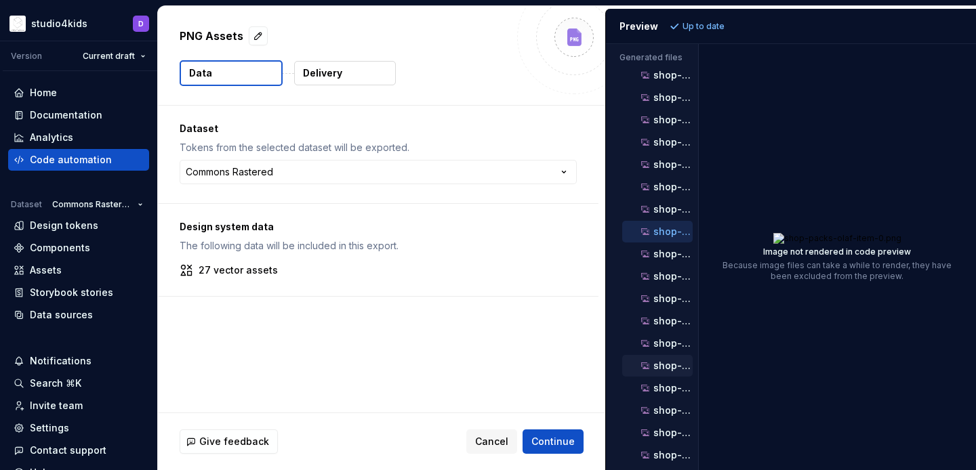
click at [663, 357] on div "shop-packs-[PERSON_NAME]-item-2.png" at bounding box center [657, 366] width 71 height 22
click at [664, 362] on p "shop-packs-[PERSON_NAME]-item-2.png" at bounding box center [673, 366] width 39 height 11
click at [664, 362] on p "shop-packs-[PERSON_NAME]-item-3.png" at bounding box center [673, 367] width 39 height 11
click at [666, 397] on button "shop-packs-olaf-item-3@2x.png" at bounding box center [657, 389] width 71 height 15
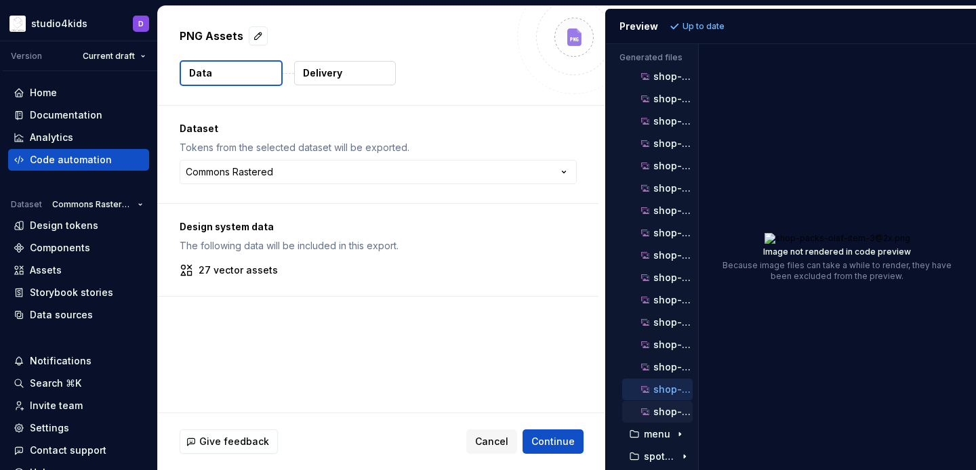
click at [666, 414] on p "shop-packs-olaf-item-3@3x.png" at bounding box center [673, 412] width 39 height 11
click at [670, 314] on div "shop-packs-olaf-item-2@2x.png" at bounding box center [657, 323] width 71 height 22
click at [668, 338] on button "shop-packs-olaf-item-2@3x.png" at bounding box center [657, 345] width 71 height 15
click at [671, 373] on div "shop-packs-[PERSON_NAME]-item-3.png" at bounding box center [666, 368] width 54 height 14
click at [673, 404] on div "shop-packs-olaf-item-3@3x.png" at bounding box center [657, 412] width 71 height 22
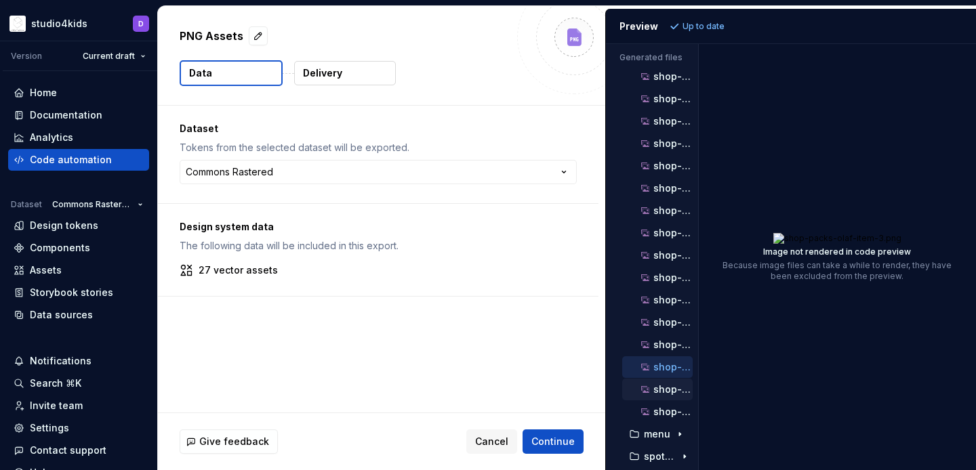
click at [672, 397] on button "shop-packs-olaf-item-3@2x.png" at bounding box center [657, 389] width 71 height 15
click at [671, 421] on div "shop-packs-olaf-item-3@3x.png" at bounding box center [657, 412] width 71 height 22
click at [671, 416] on p "shop-packs-olaf-item-3@3x.png" at bounding box center [673, 412] width 39 height 11
click at [666, 350] on div "shop-packs-olaf-item-2@3x.png" at bounding box center [666, 345] width 54 height 14
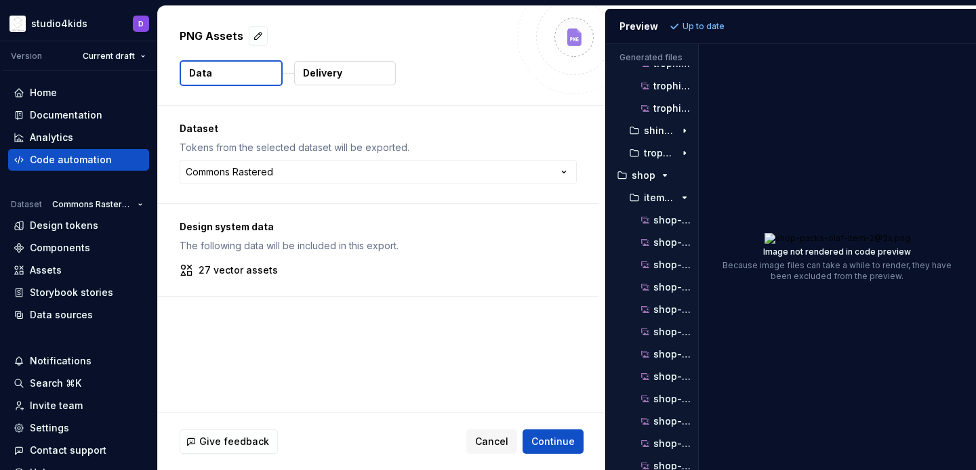
scroll to position [0, 0]
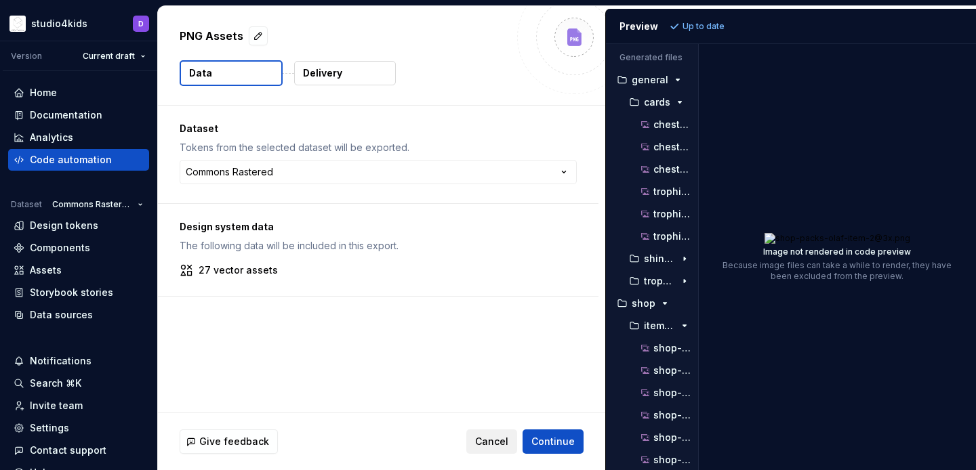
click at [483, 441] on span "Cancel" at bounding box center [491, 442] width 33 height 14
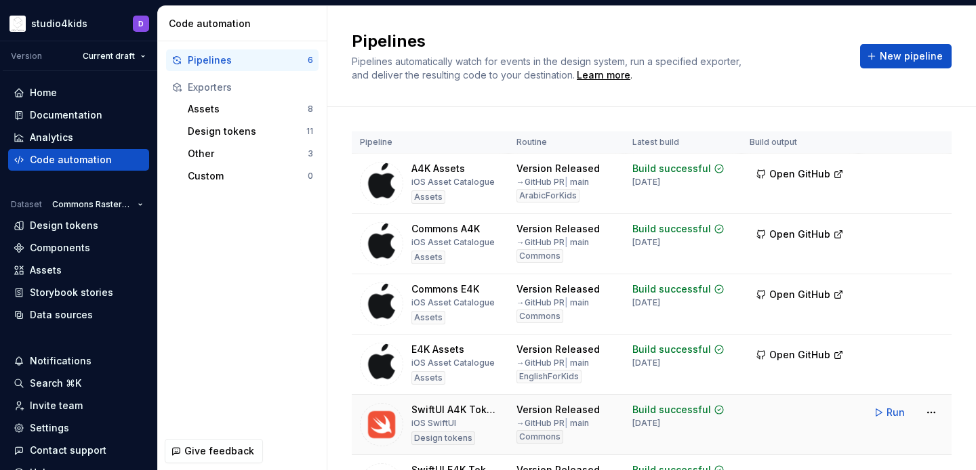
scroll to position [96, 0]
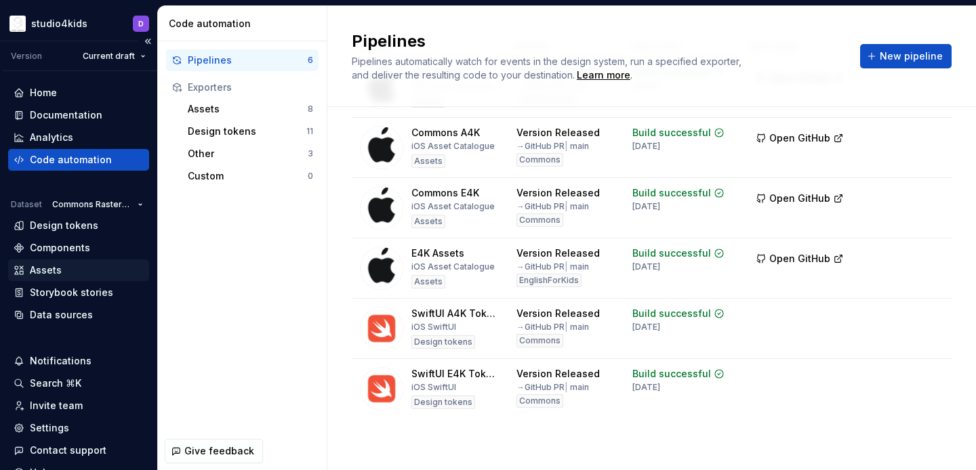
click at [37, 271] on div "Assets" at bounding box center [46, 271] width 32 height 14
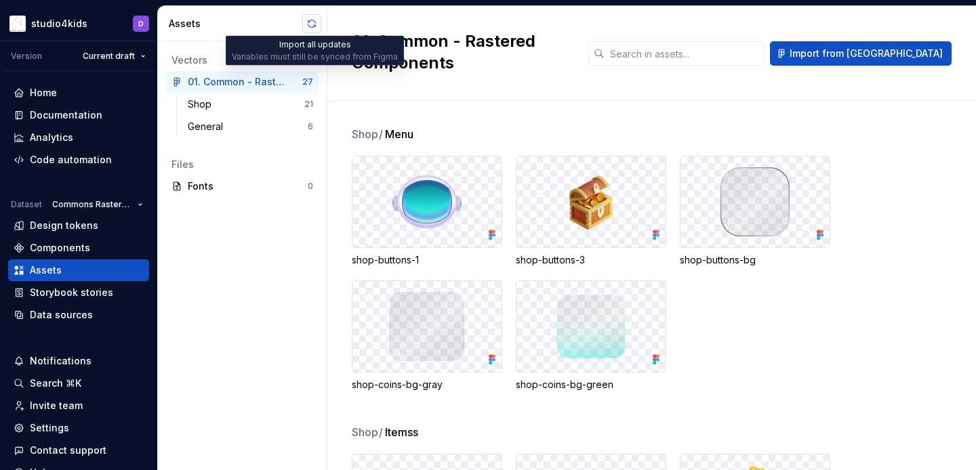
click at [304, 22] on button "button" at bounding box center [311, 23] width 19 height 19
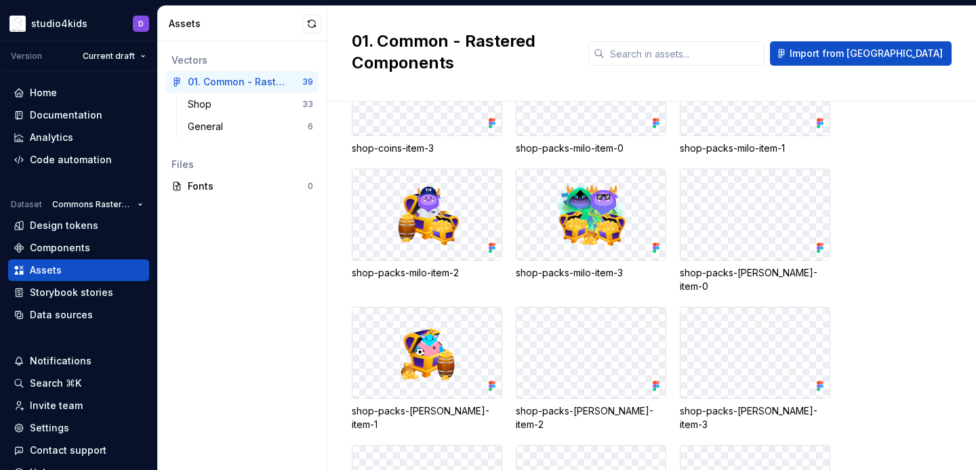
scroll to position [782, 0]
